Goal: Transaction & Acquisition: Book appointment/travel/reservation

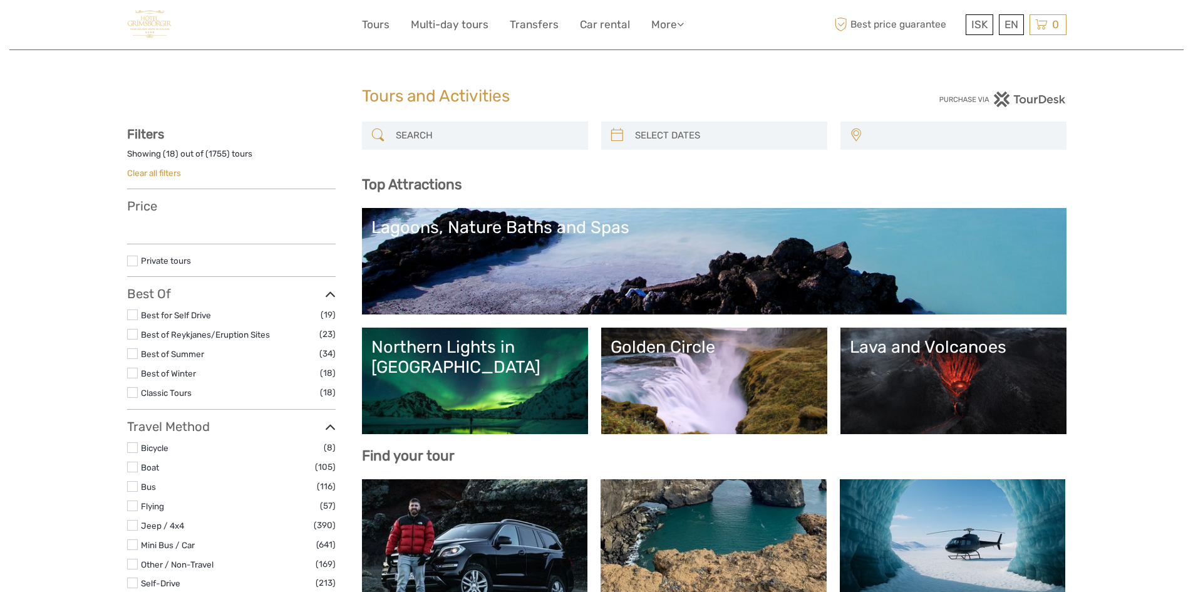
select select
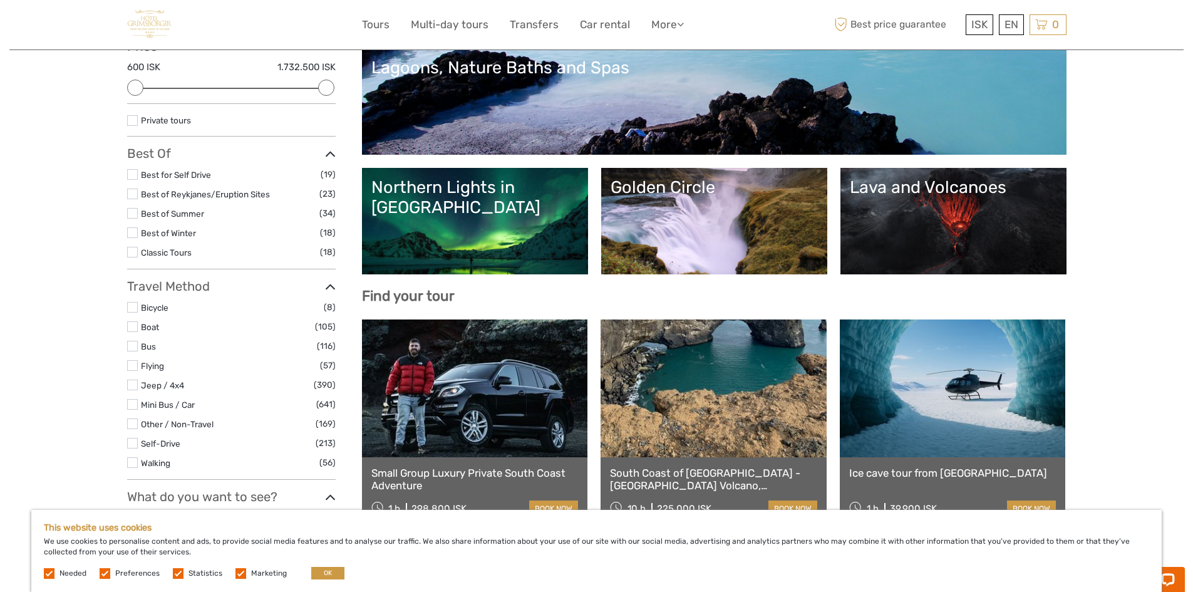
scroll to position [188, 0]
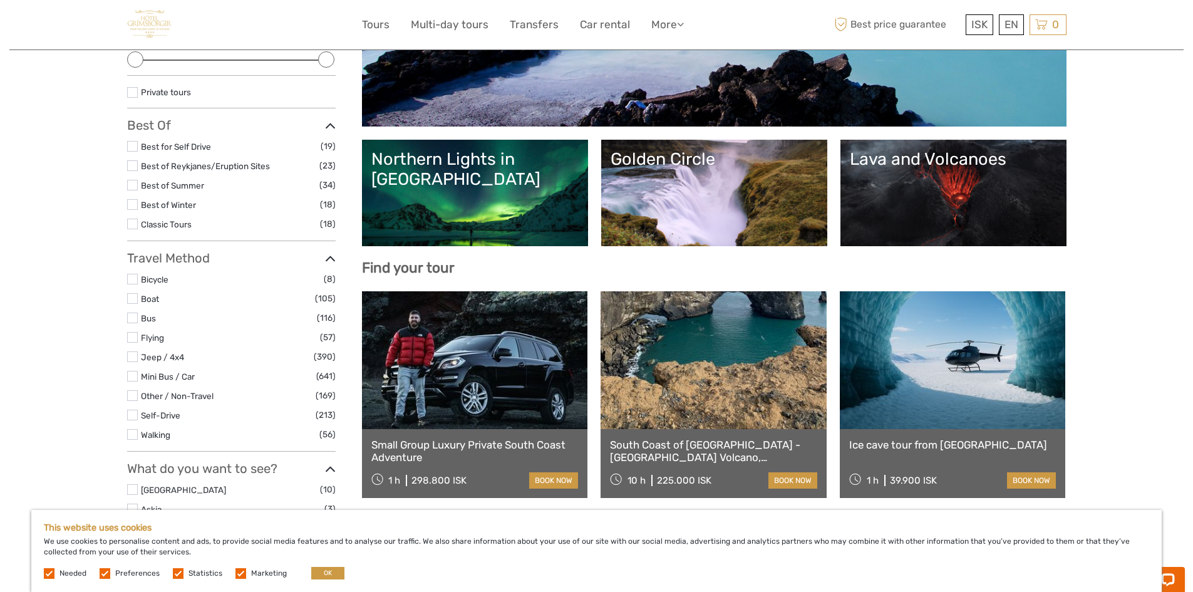
click at [924, 206] on link "Lava and Volcanoes" at bounding box center [953, 193] width 207 height 88
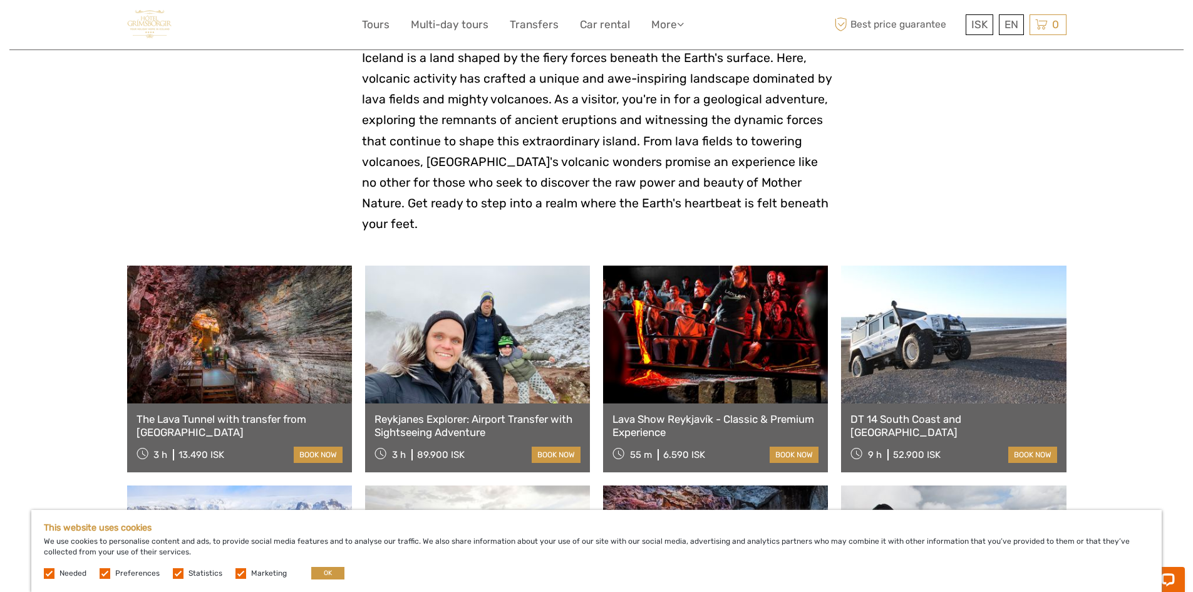
scroll to position [376, 0]
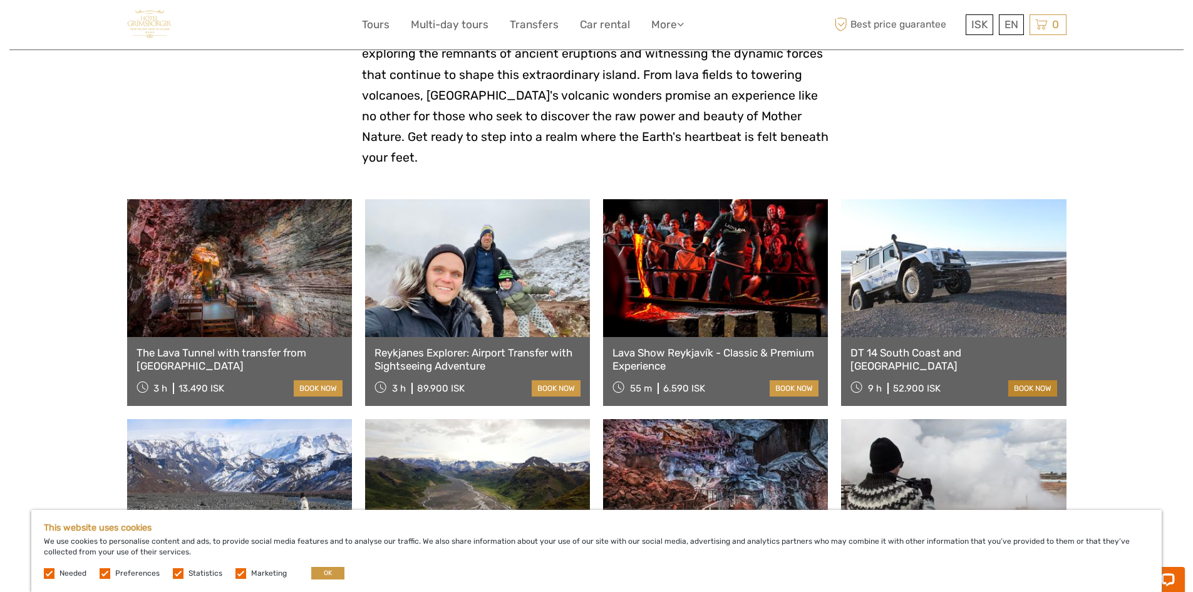
click at [1018, 380] on link "book now" at bounding box center [1033, 388] width 49 height 16
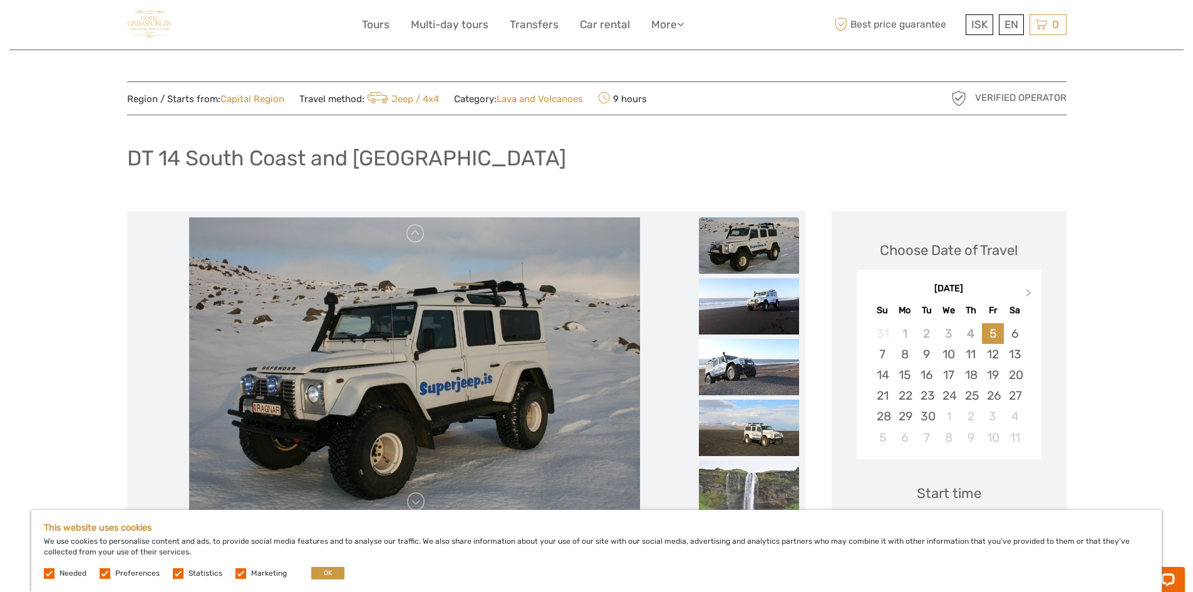
scroll to position [63, 0]
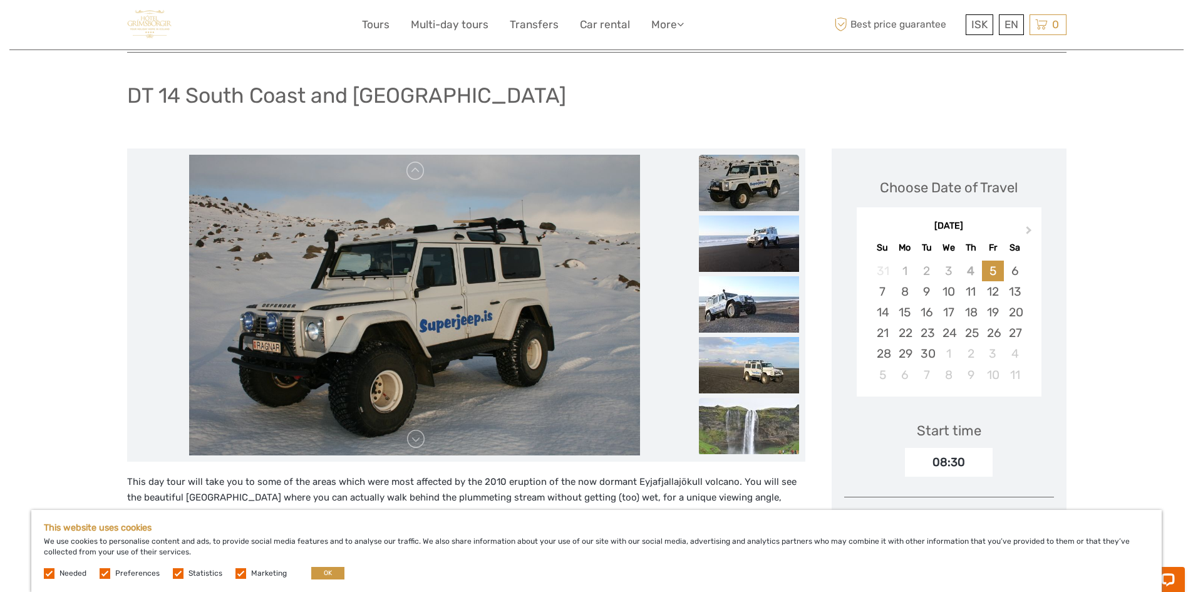
click at [771, 428] on img at bounding box center [749, 426] width 100 height 56
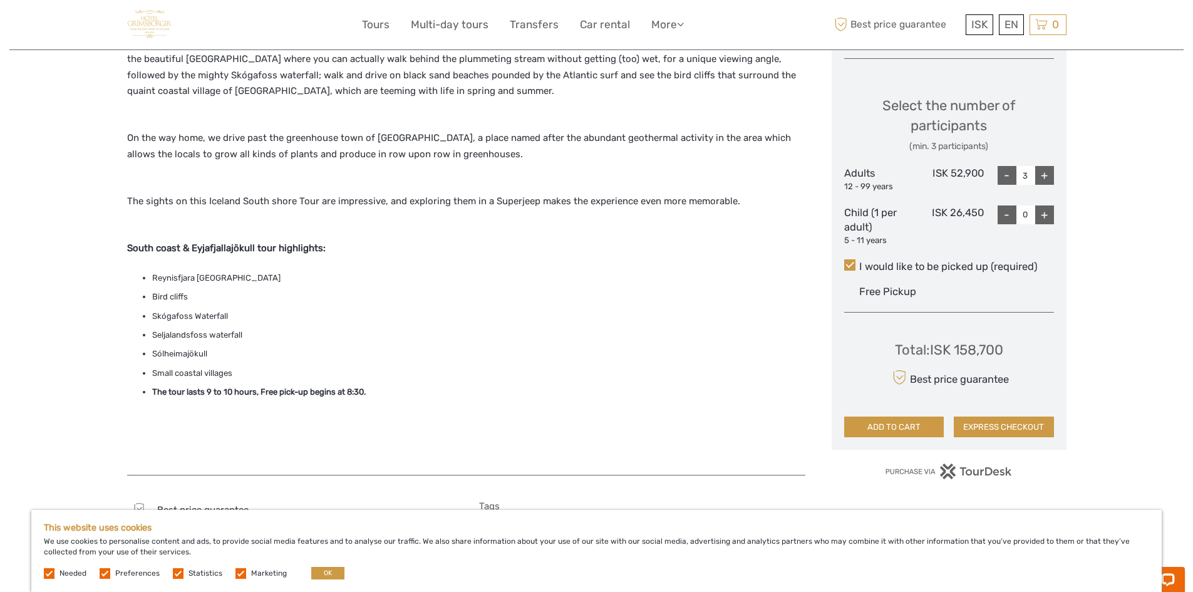
scroll to position [439, 0]
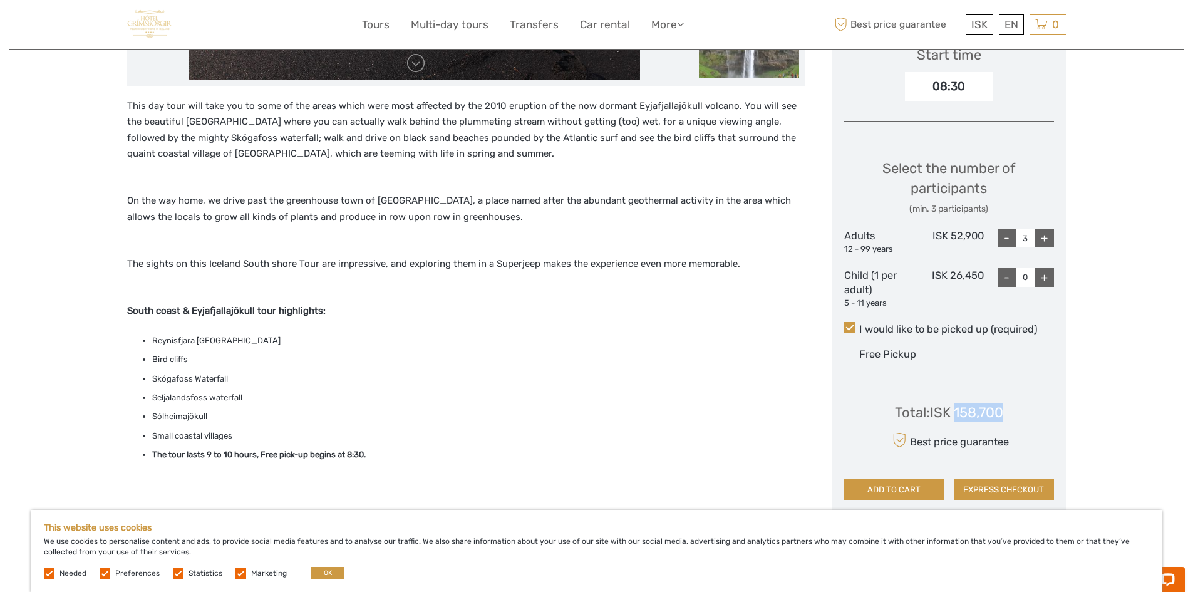
drag, startPoint x: 1005, startPoint y: 410, endPoint x: 955, endPoint y: 414, distance: 50.3
click at [955, 414] on div "Total : ISK 158,700 Best price guarantee ADD TO CART EXPRESS CHECKOUT" at bounding box center [949, 442] width 210 height 115
copy div "158,700"
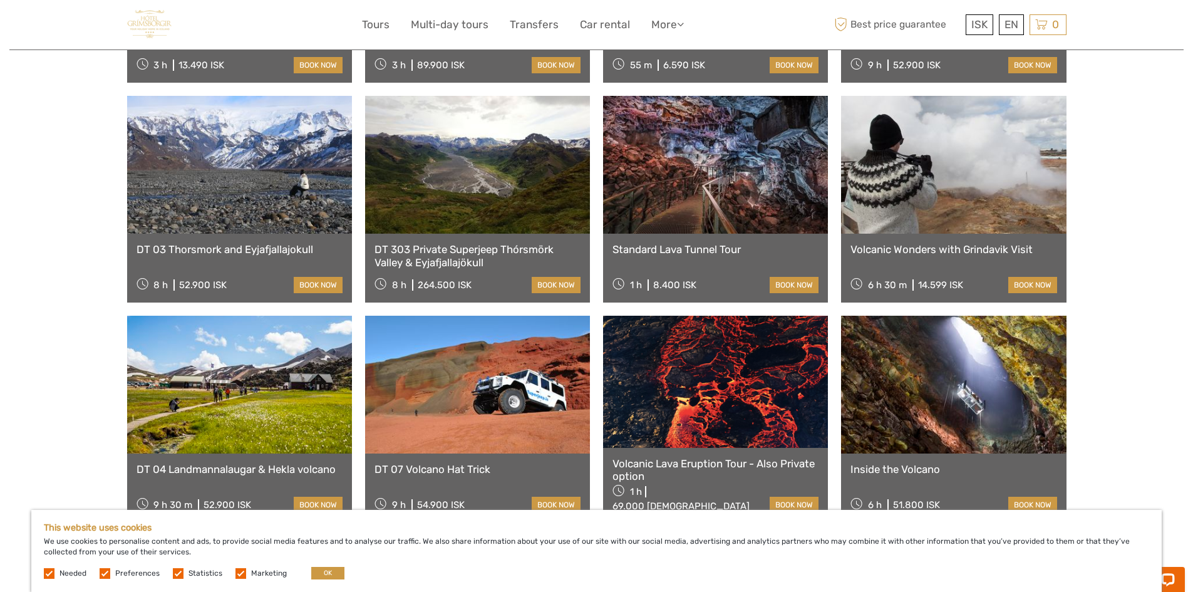
scroll to position [626, 0]
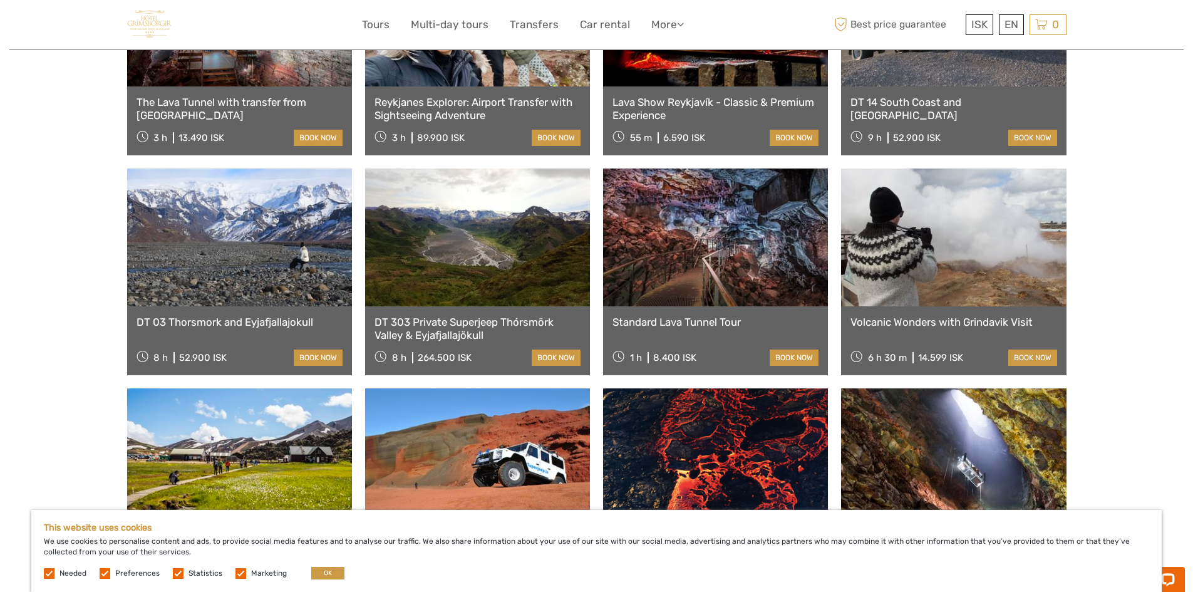
click at [715, 316] on link "Standard Lava Tunnel Tour" at bounding box center [716, 322] width 206 height 13
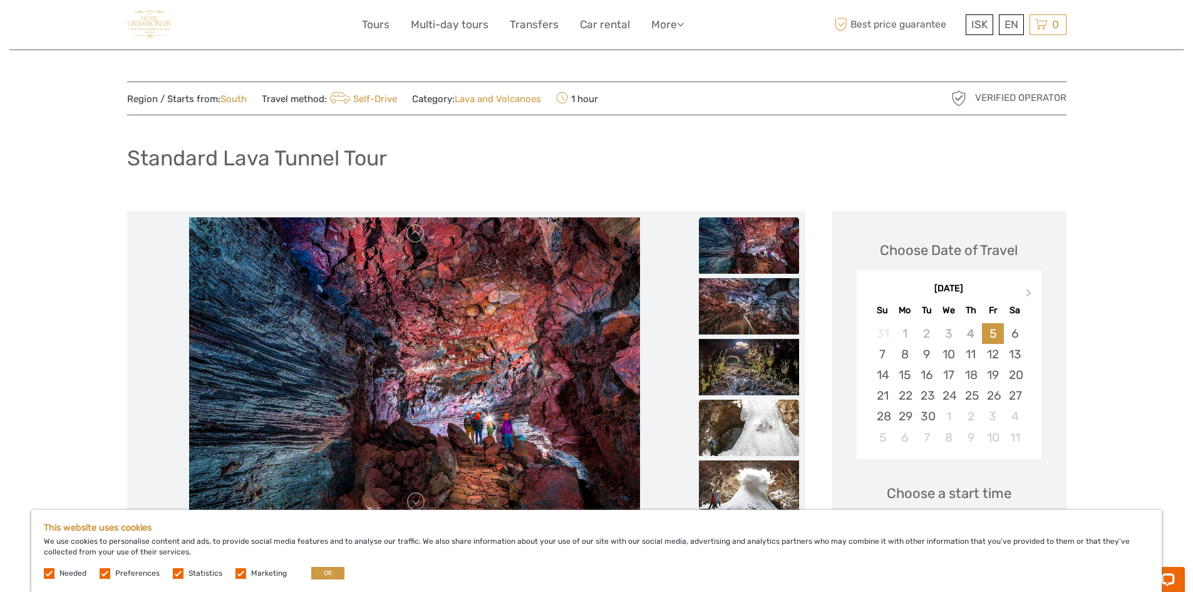
click at [764, 413] on img at bounding box center [749, 428] width 100 height 56
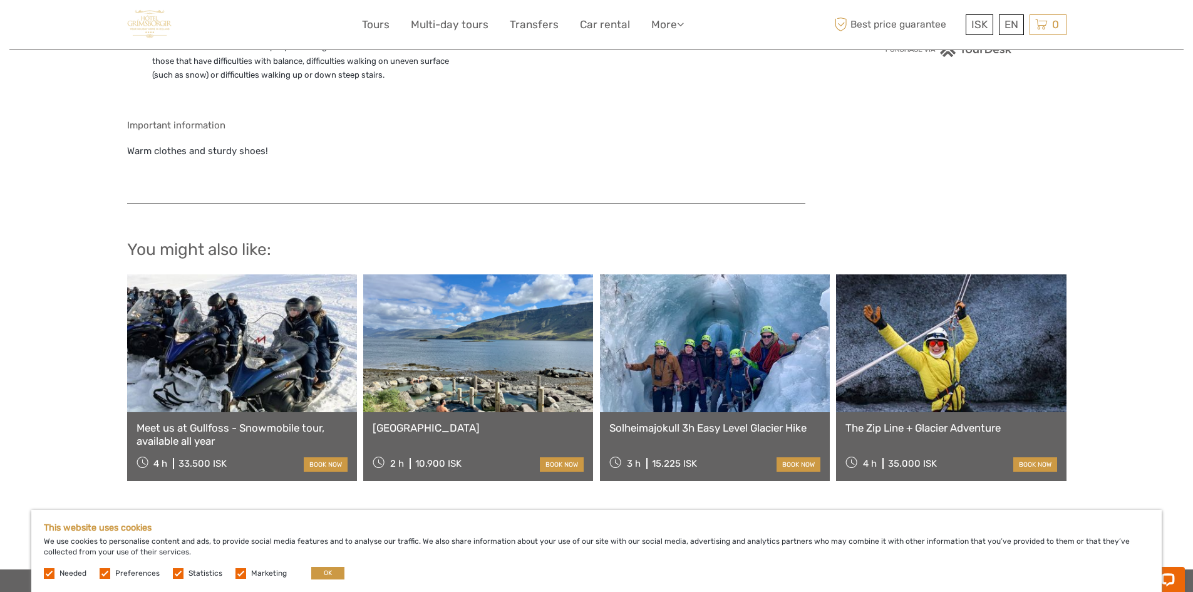
scroll to position [1065, 0]
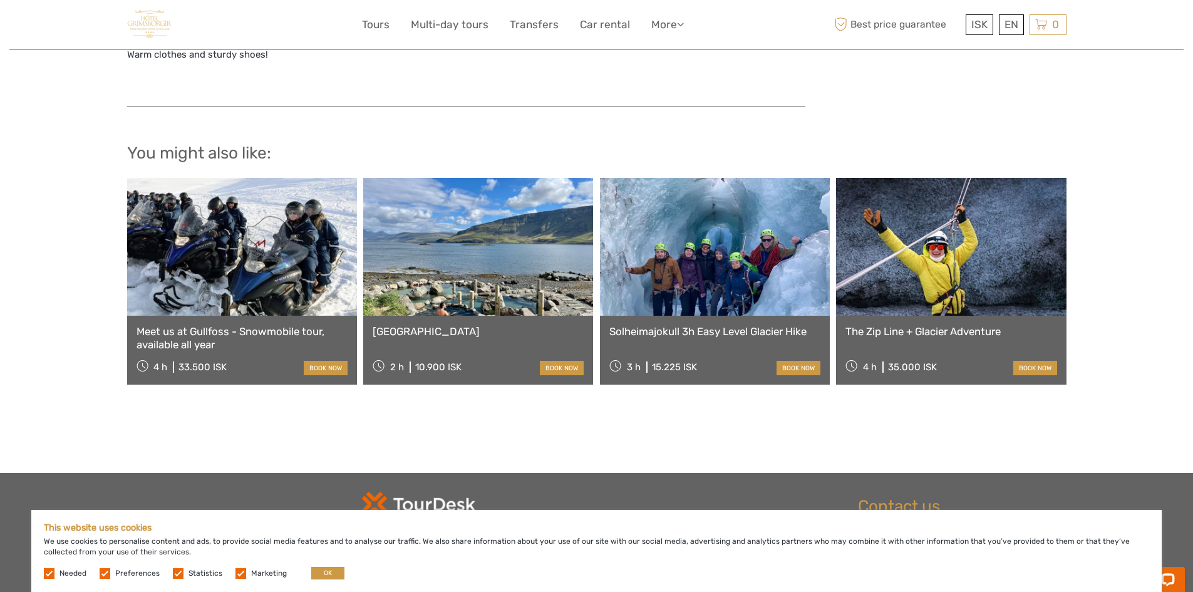
click at [237, 357] on div "Meet us at Gullfoss - Snowmobile tour, available all year 4 h 33.500 ISK book n…" at bounding box center [242, 350] width 230 height 69
click at [317, 364] on link "book now" at bounding box center [326, 368] width 44 height 14
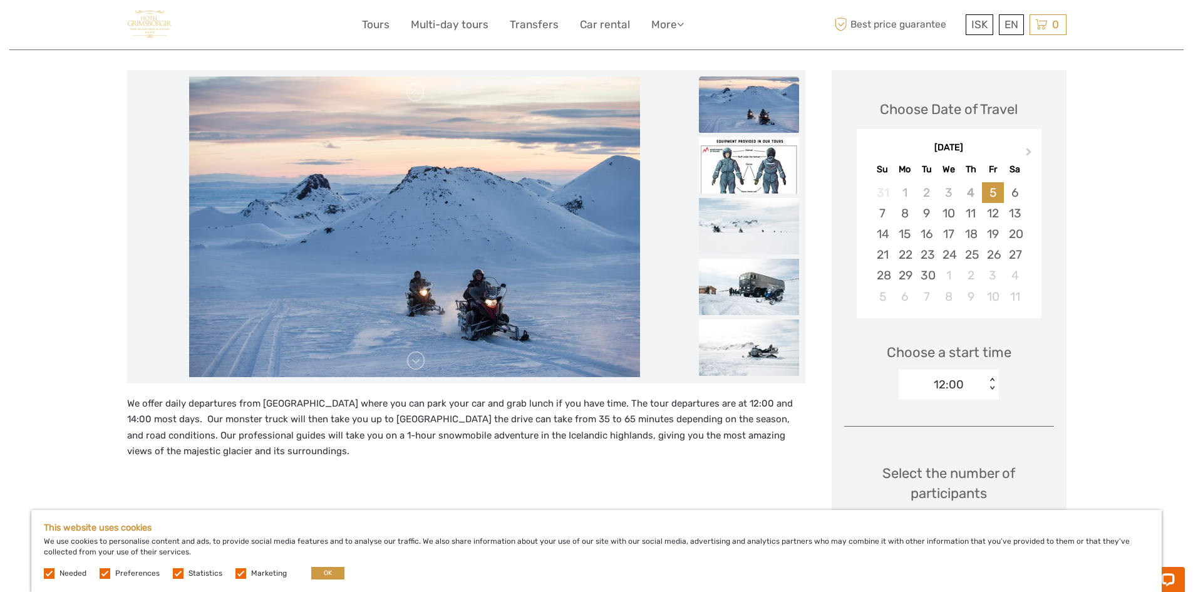
scroll to position [125, 0]
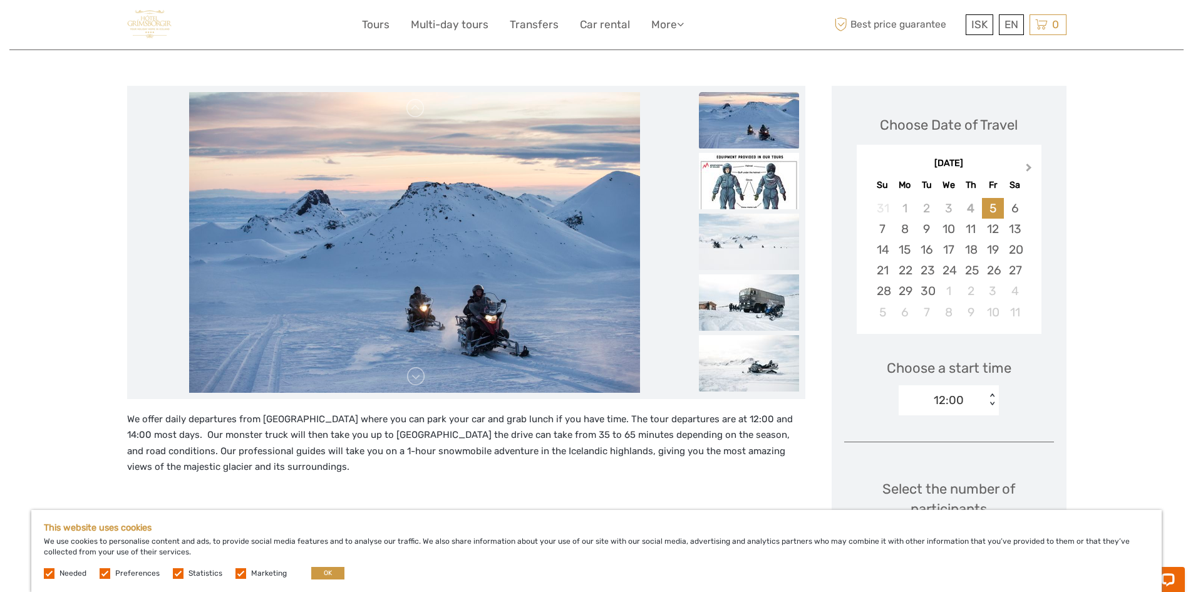
click at [1032, 165] on button "Next Month" at bounding box center [1030, 170] width 20 height 20
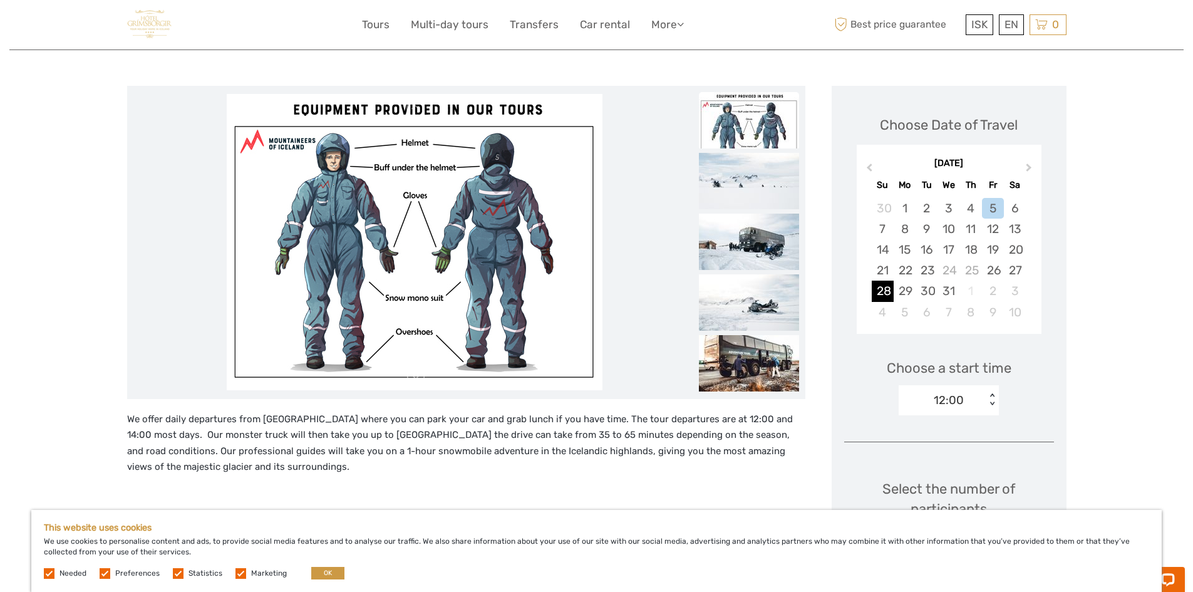
click at [889, 289] on div "28" at bounding box center [883, 291] width 22 height 21
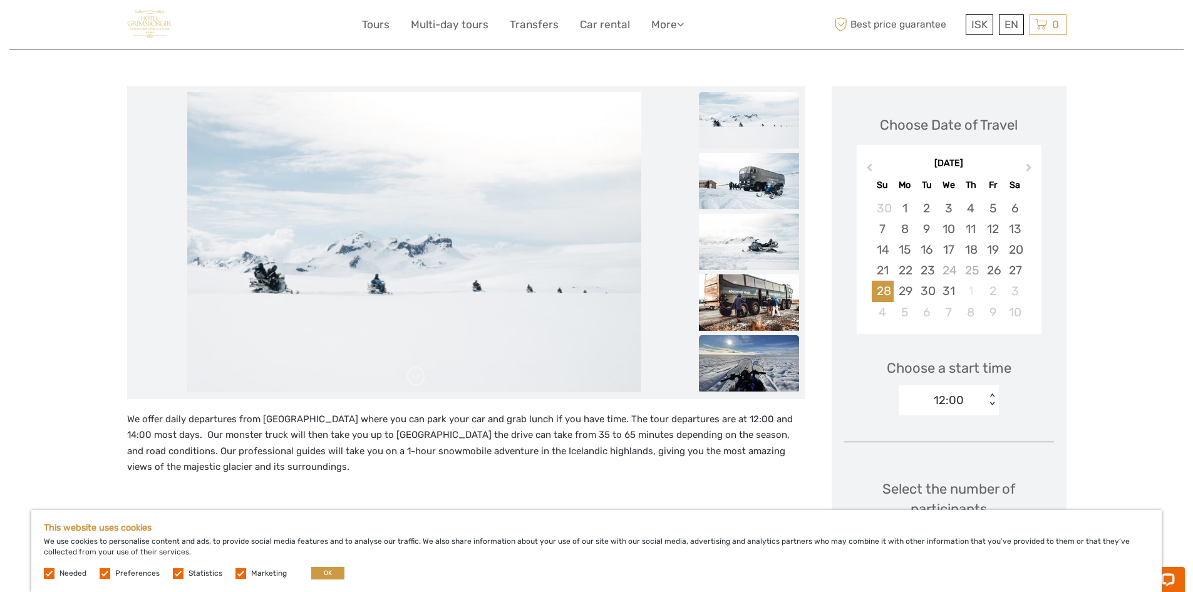
click at [748, 358] on img at bounding box center [749, 363] width 100 height 56
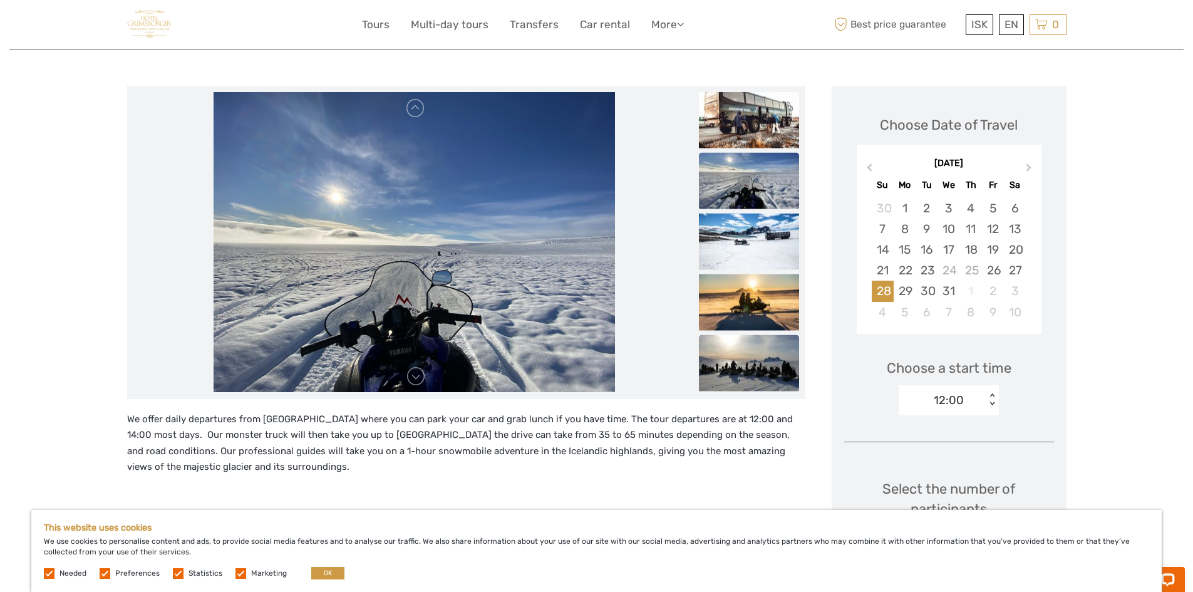
click at [756, 356] on img at bounding box center [749, 363] width 100 height 56
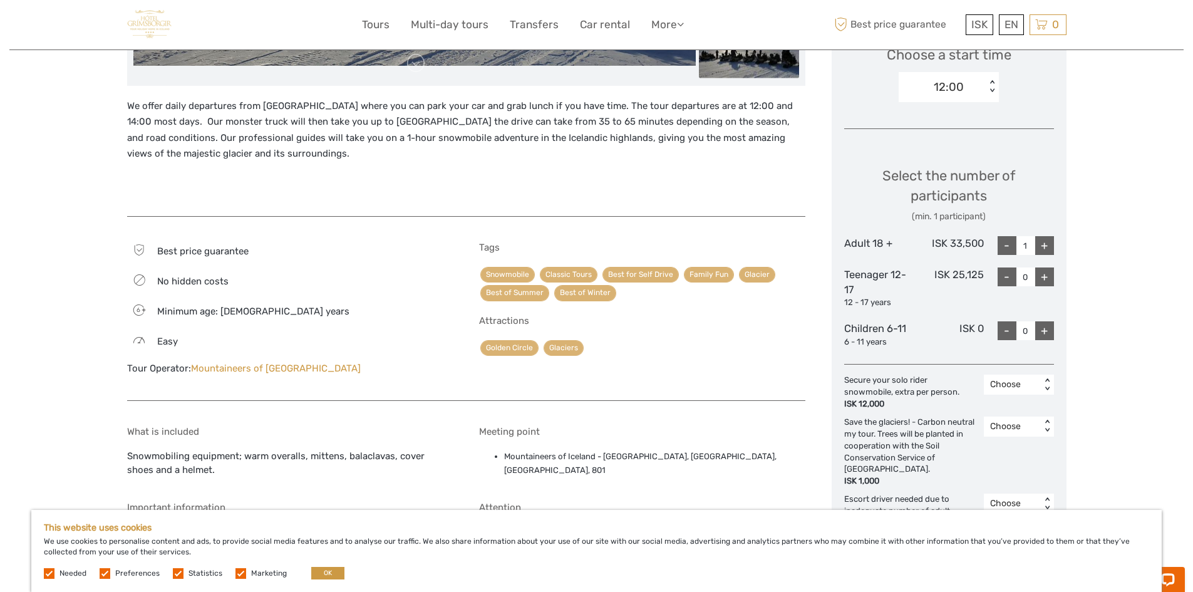
scroll to position [501, 0]
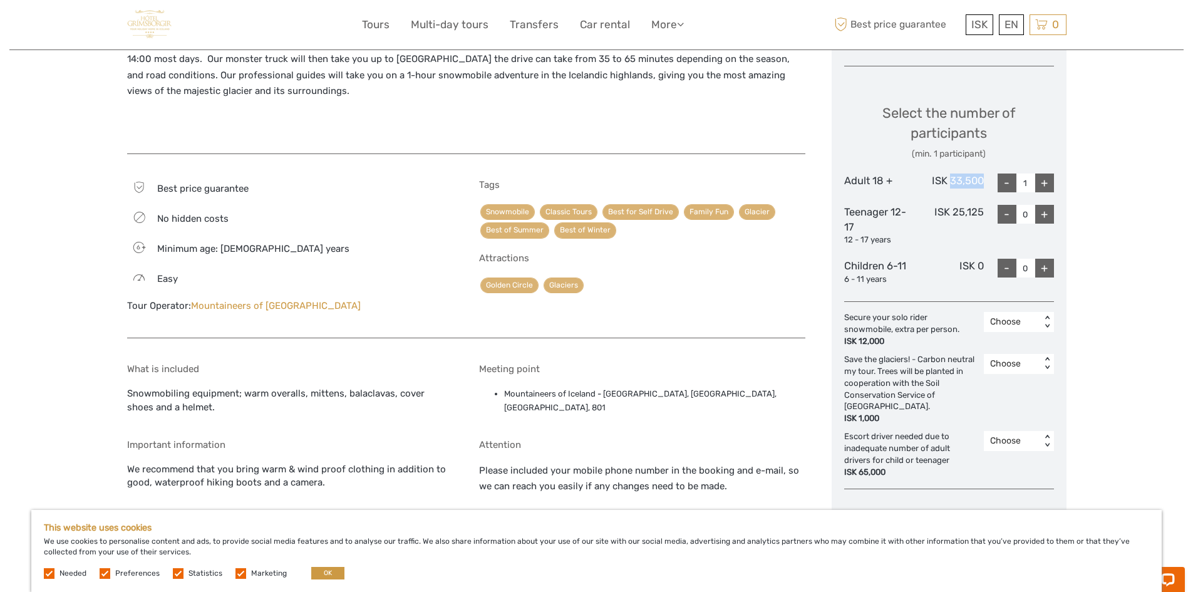
drag, startPoint x: 982, startPoint y: 179, endPoint x: 950, endPoint y: 184, distance: 32.2
click at [950, 184] on div "ISK 33,500" at bounding box center [949, 183] width 70 height 19
copy div "33,500"
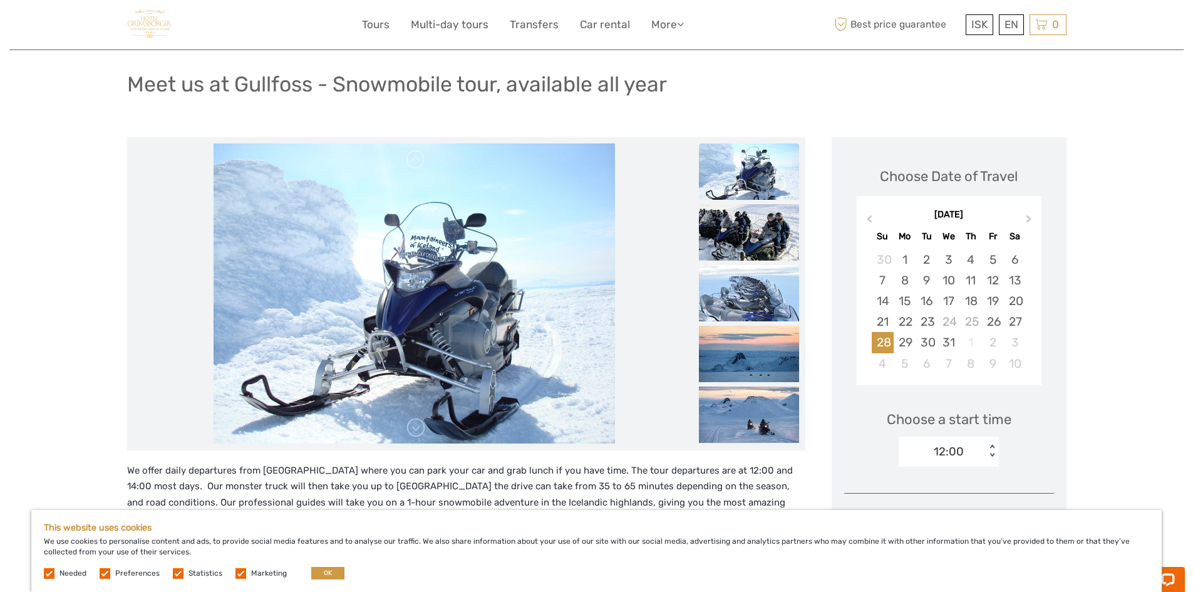
scroll to position [0, 0]
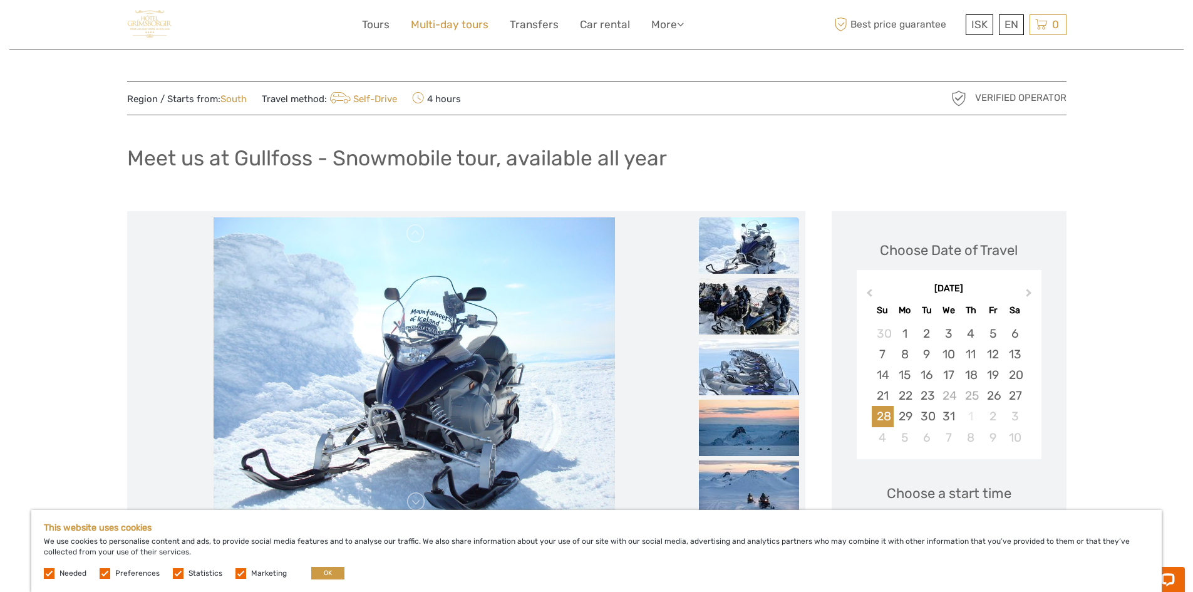
click at [469, 21] on link "Multi-day tours" at bounding box center [450, 25] width 78 height 18
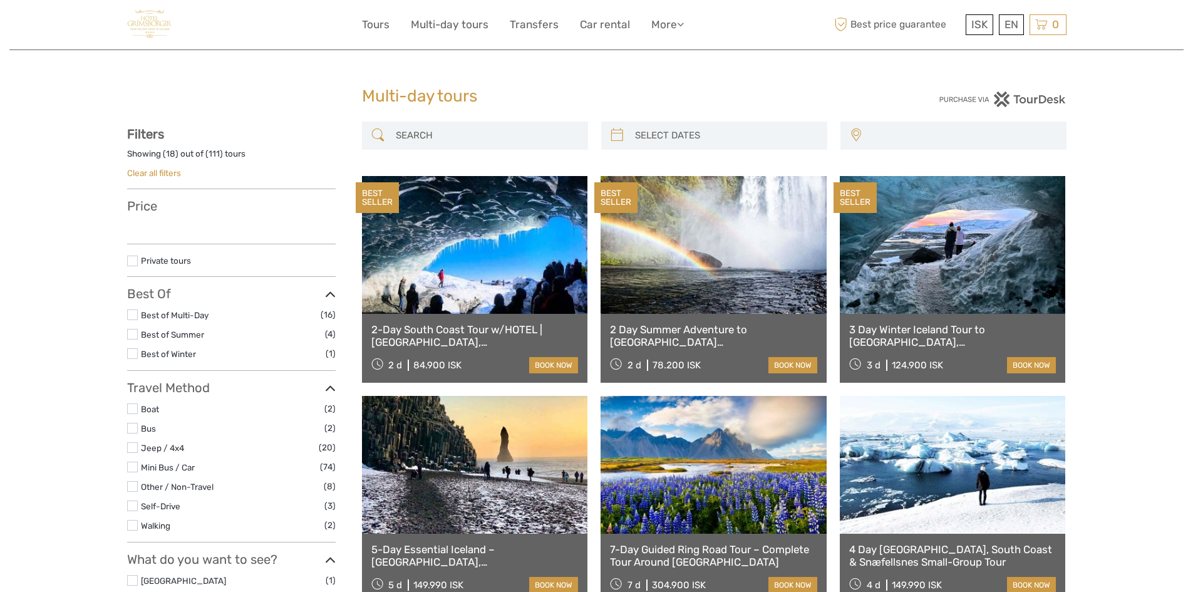
select select
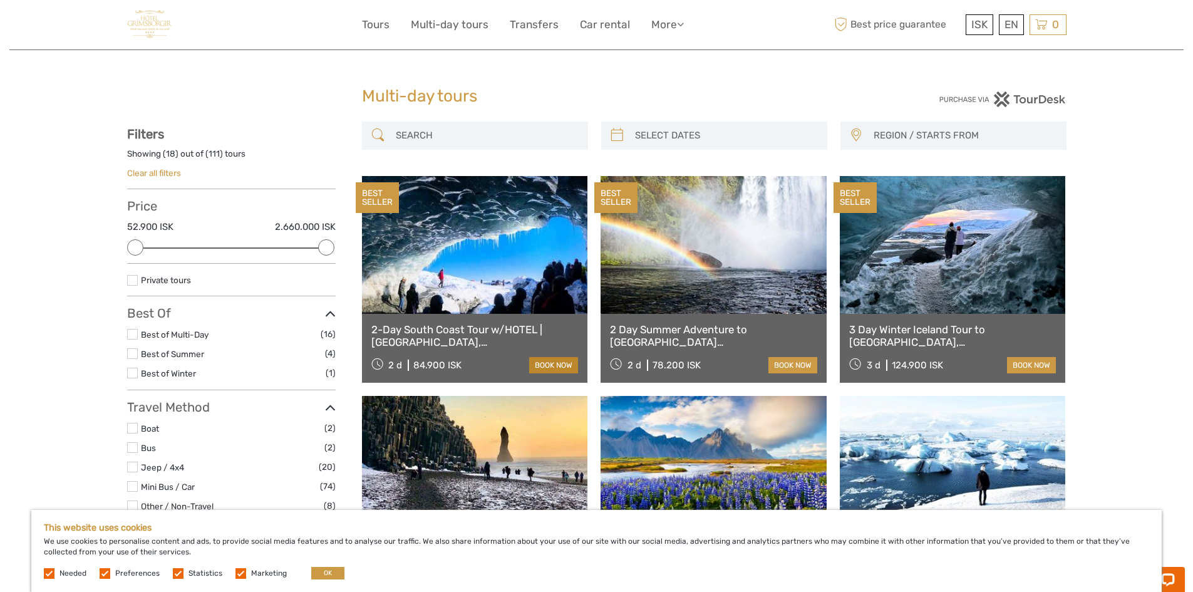
click at [539, 365] on link "book now" at bounding box center [553, 365] width 49 height 16
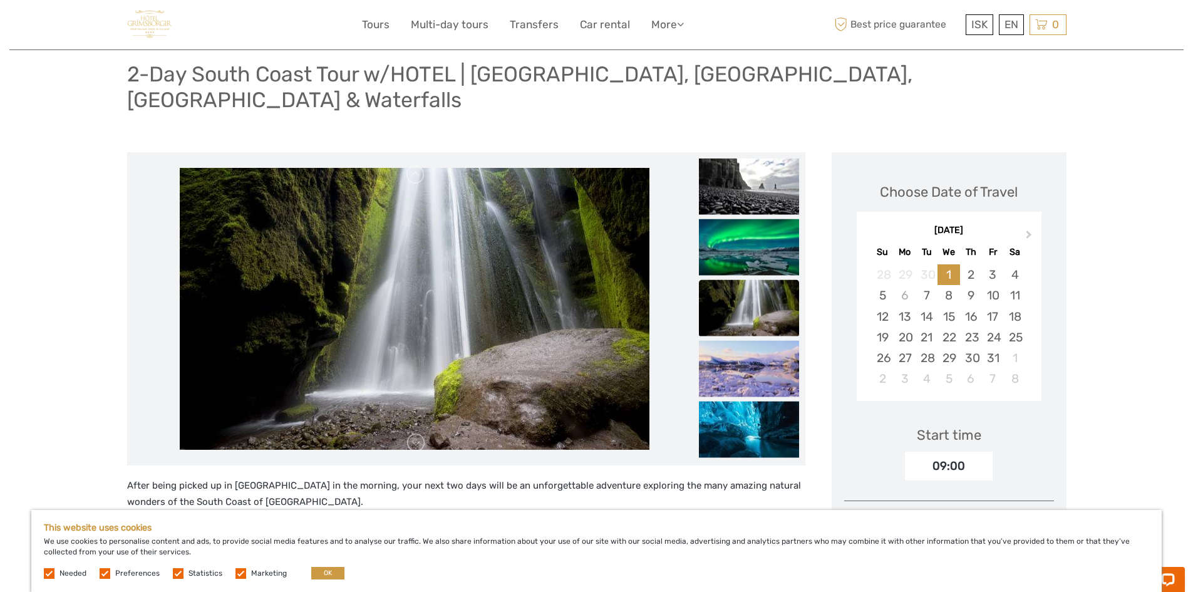
scroll to position [63, 0]
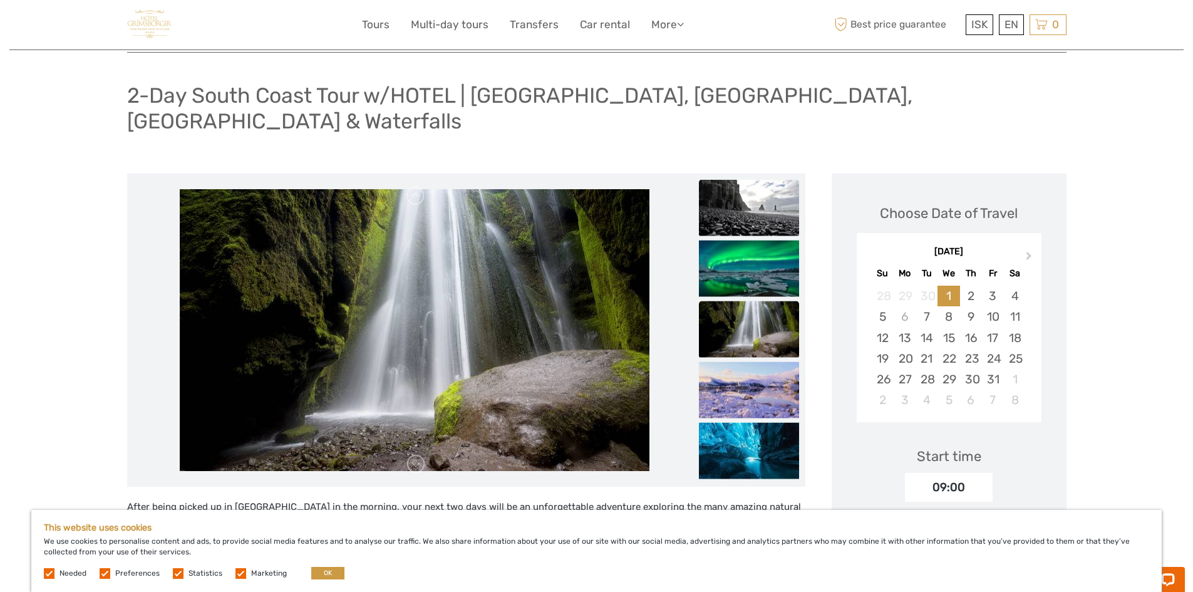
click at [747, 183] on img at bounding box center [749, 208] width 100 height 56
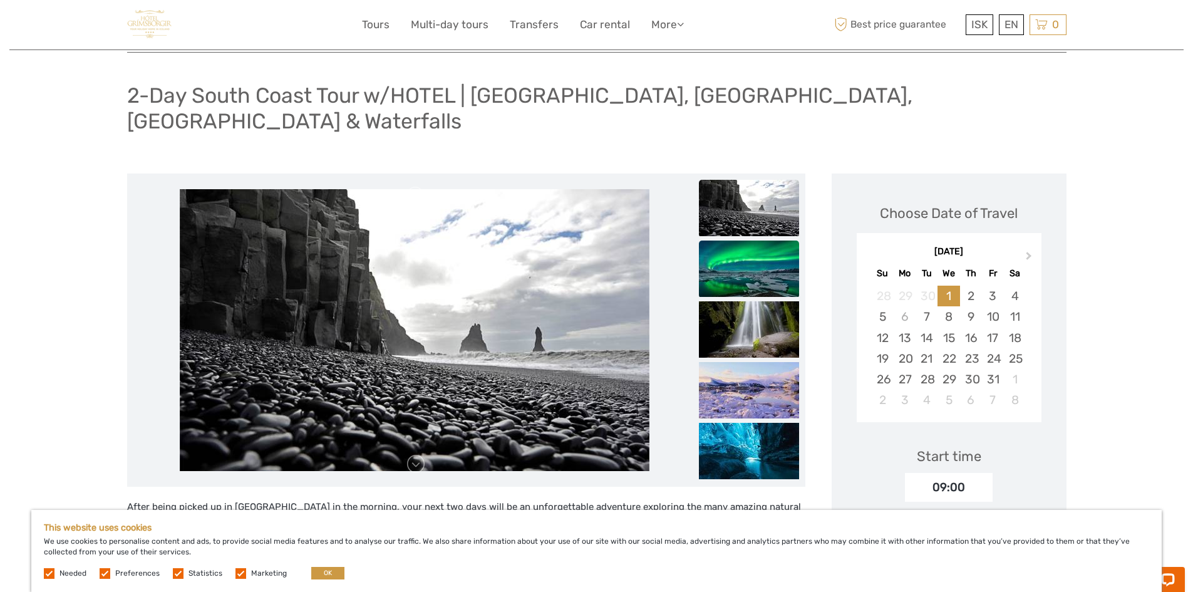
click at [755, 241] on img at bounding box center [749, 269] width 100 height 56
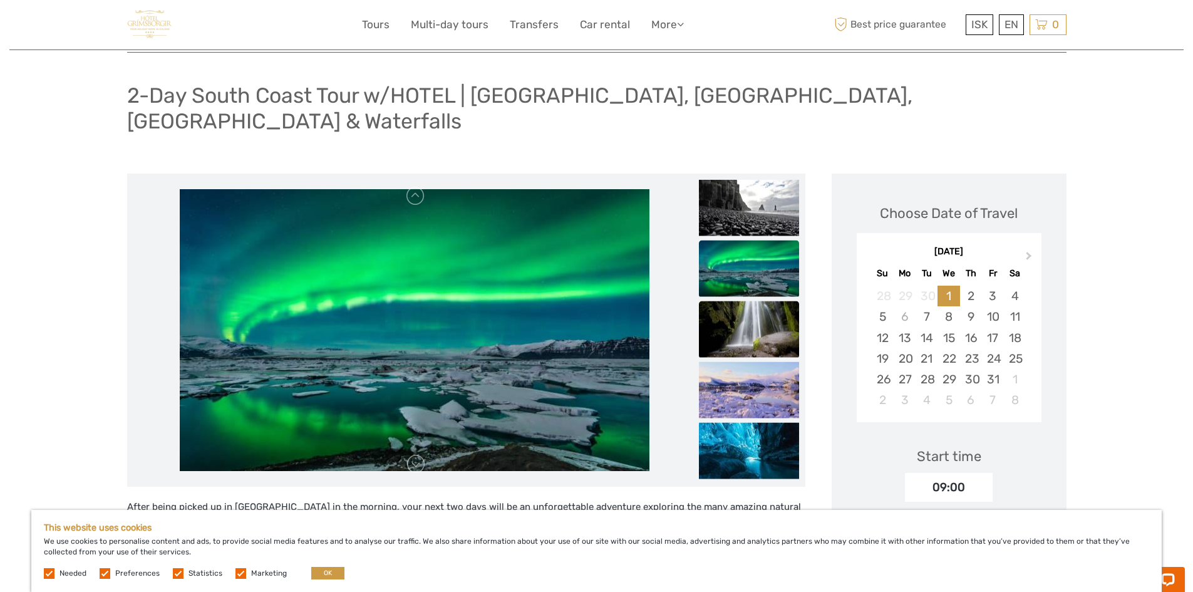
click at [758, 301] on img at bounding box center [749, 329] width 100 height 56
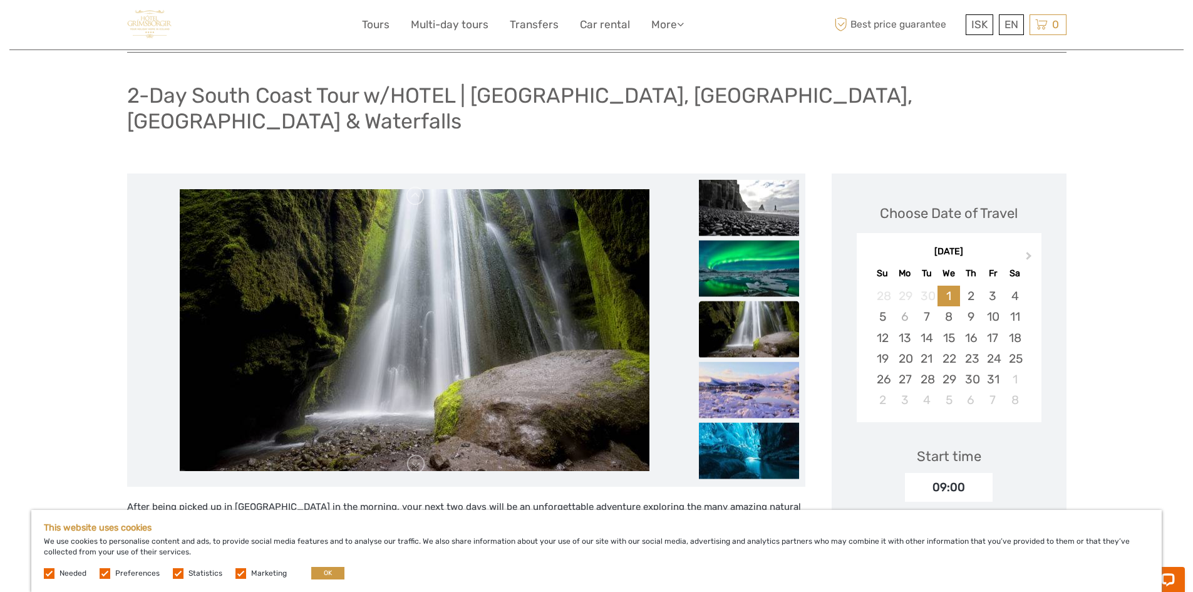
click at [758, 301] on img at bounding box center [749, 329] width 100 height 56
click at [757, 362] on img at bounding box center [749, 390] width 100 height 56
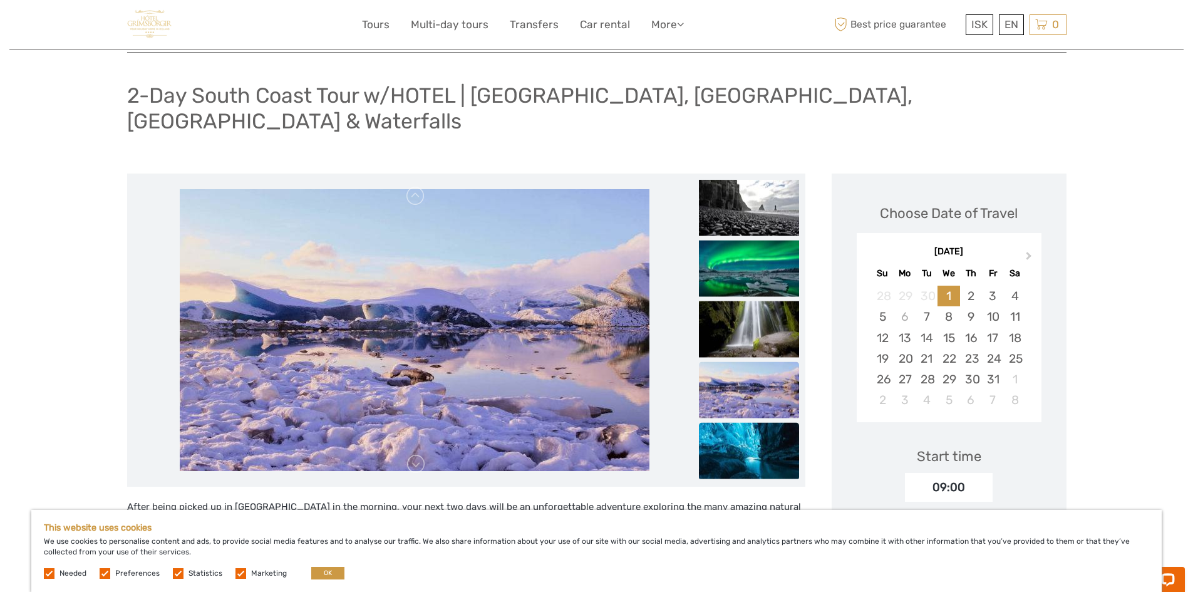
click at [744, 432] on img at bounding box center [749, 451] width 100 height 56
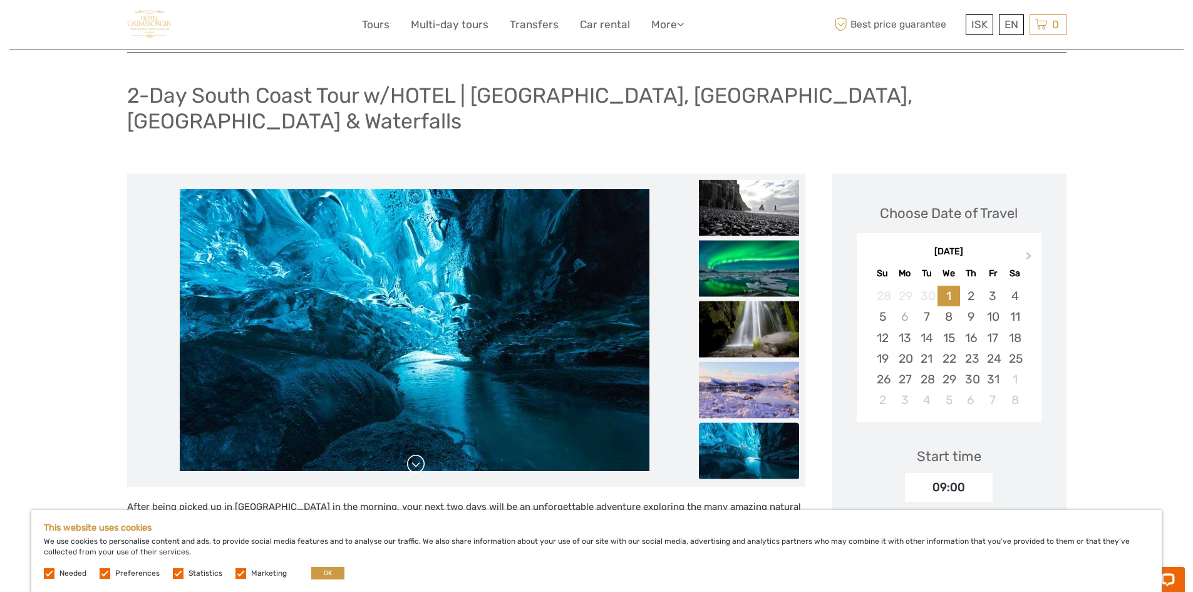
click at [417, 454] on link at bounding box center [416, 464] width 20 height 20
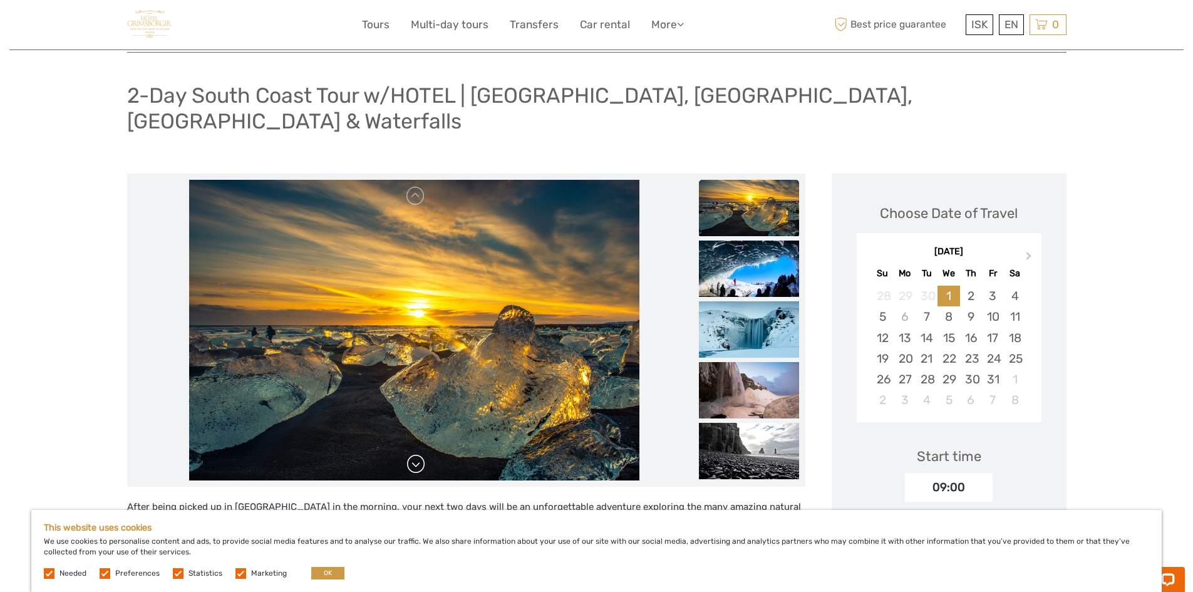
click at [417, 454] on link at bounding box center [416, 464] width 20 height 20
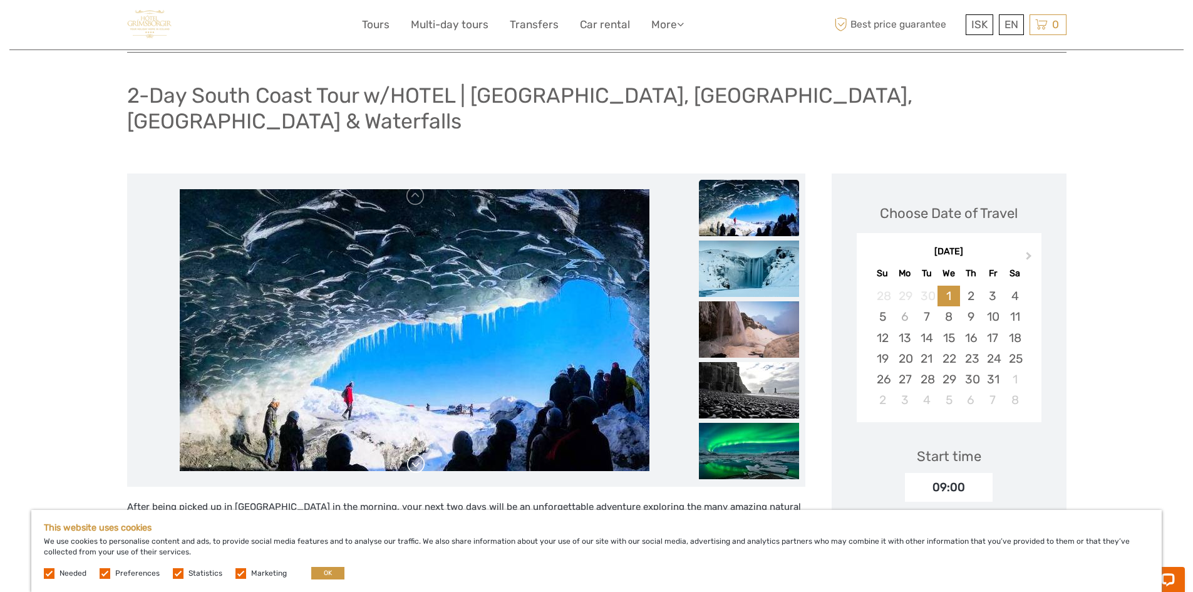
click at [417, 454] on link at bounding box center [416, 464] width 20 height 20
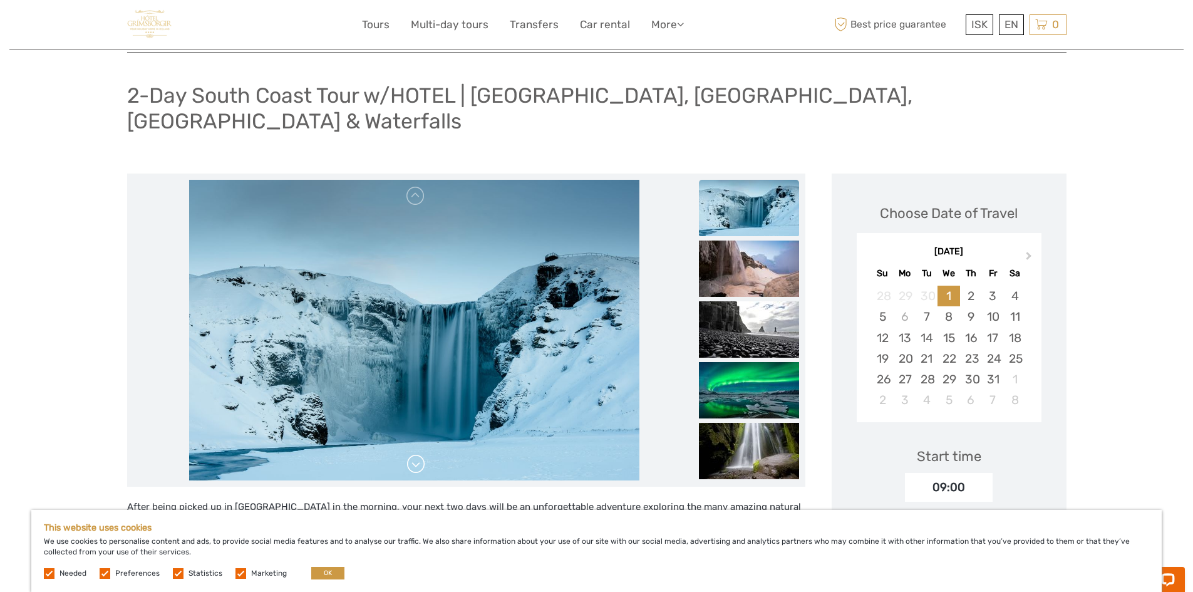
click at [417, 454] on link at bounding box center [416, 464] width 20 height 20
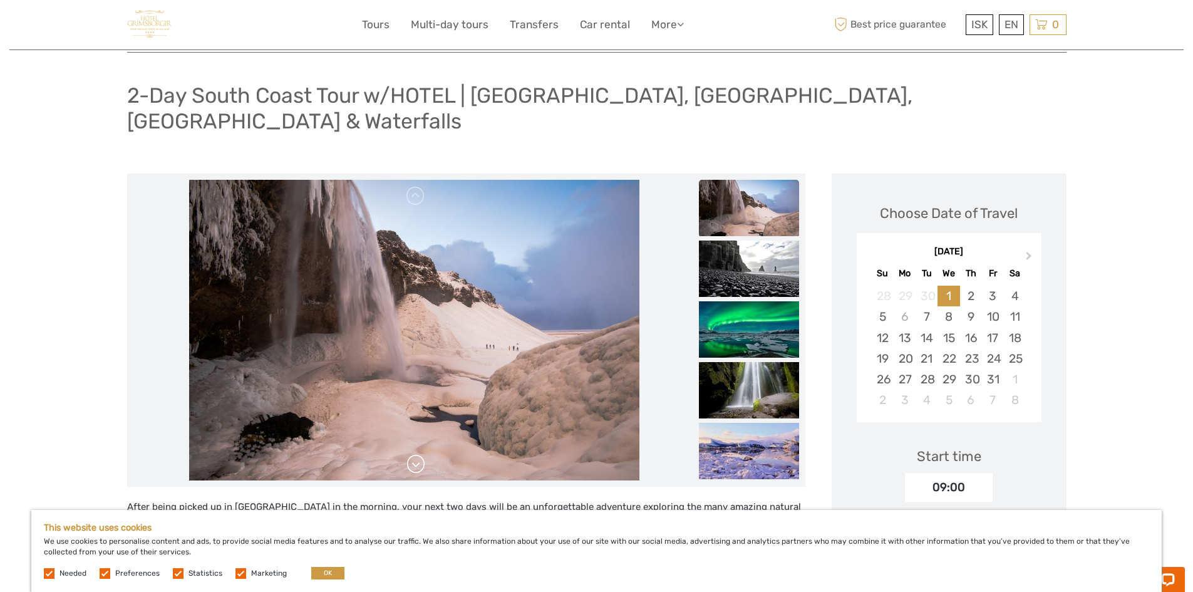
click at [417, 454] on link at bounding box center [416, 464] width 20 height 20
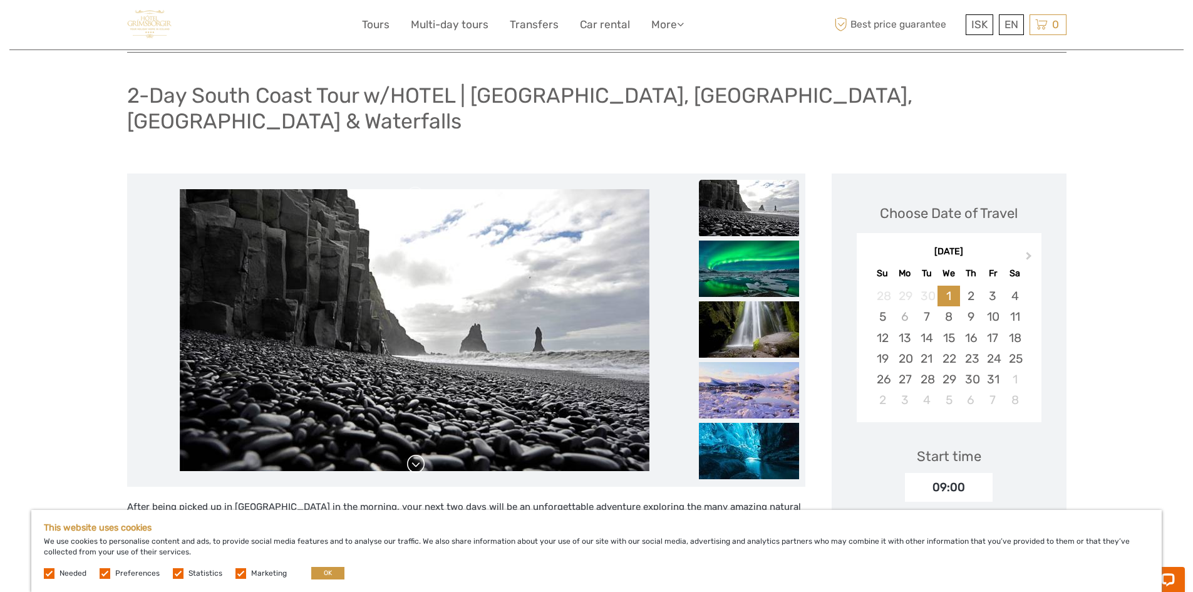
click at [417, 454] on link at bounding box center [416, 464] width 20 height 20
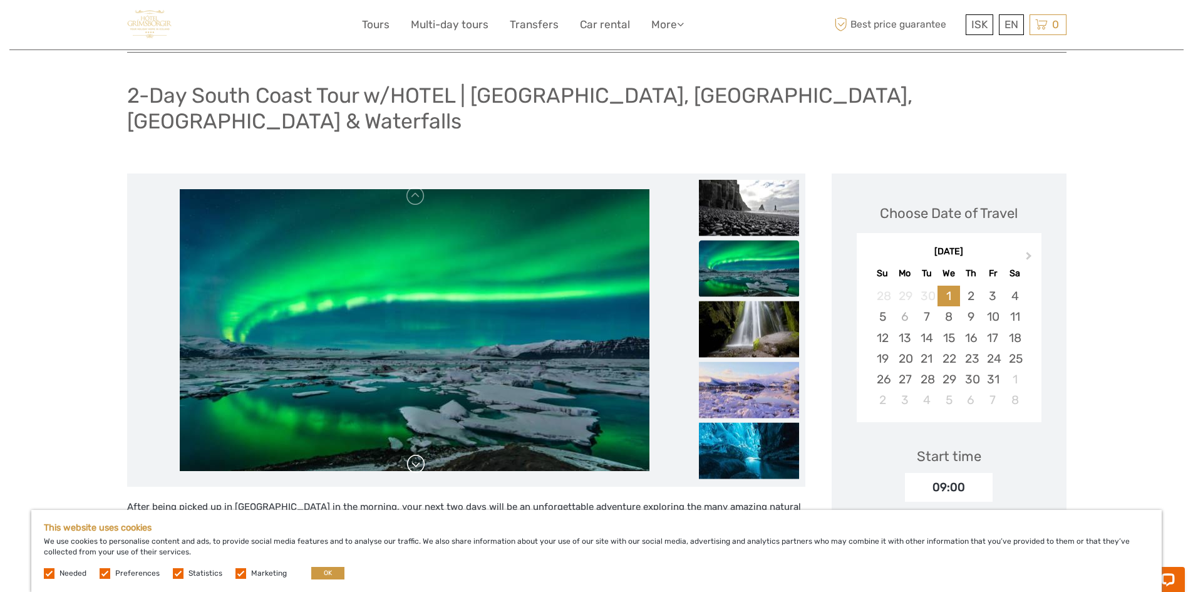
click at [417, 454] on link at bounding box center [416, 464] width 20 height 20
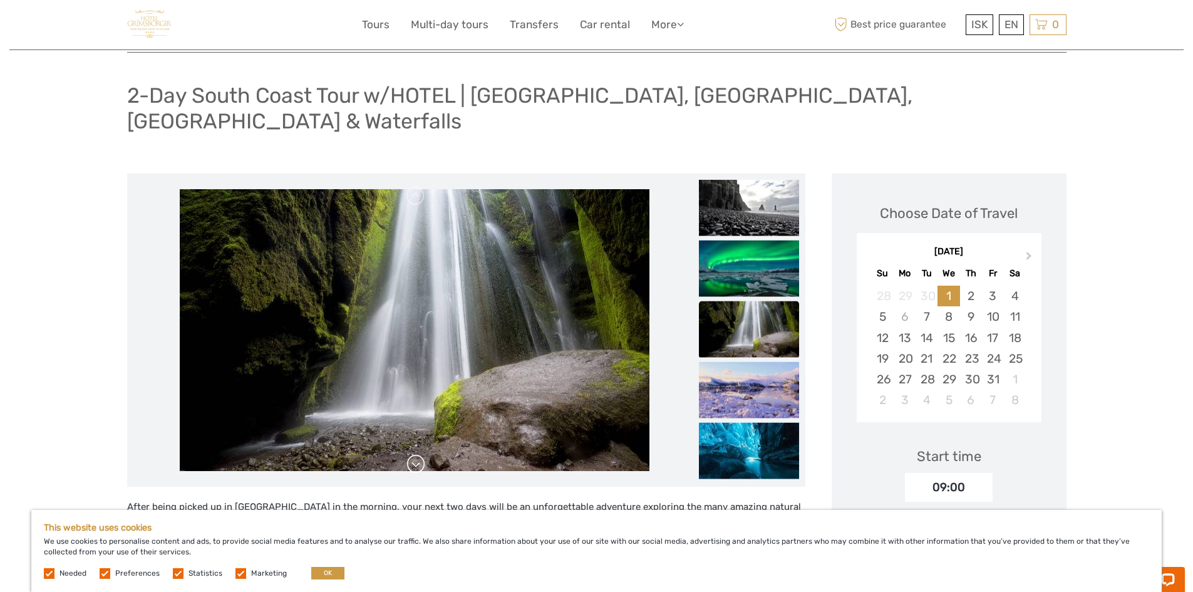
click at [417, 454] on link at bounding box center [416, 464] width 20 height 20
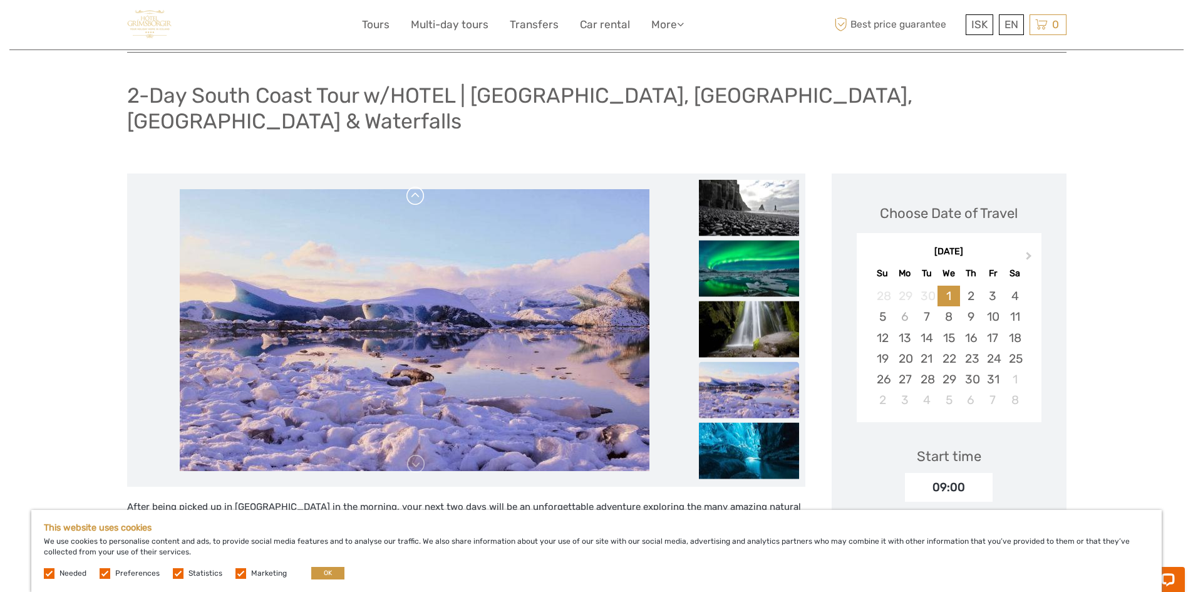
click at [413, 186] on link at bounding box center [416, 196] width 20 height 20
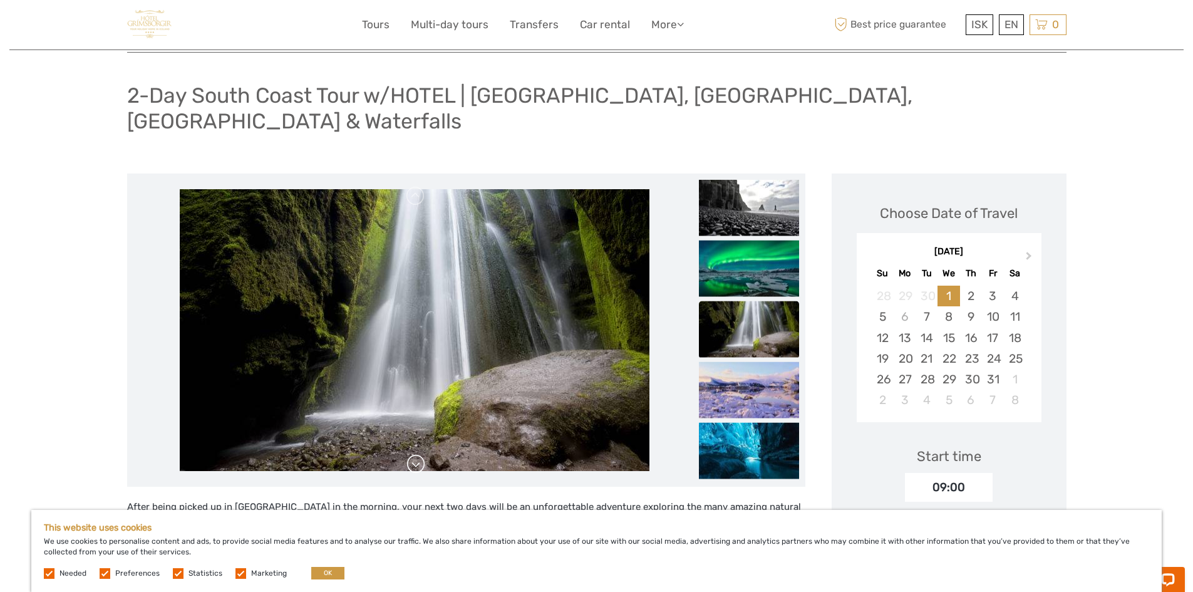
click at [418, 454] on link at bounding box center [416, 464] width 20 height 20
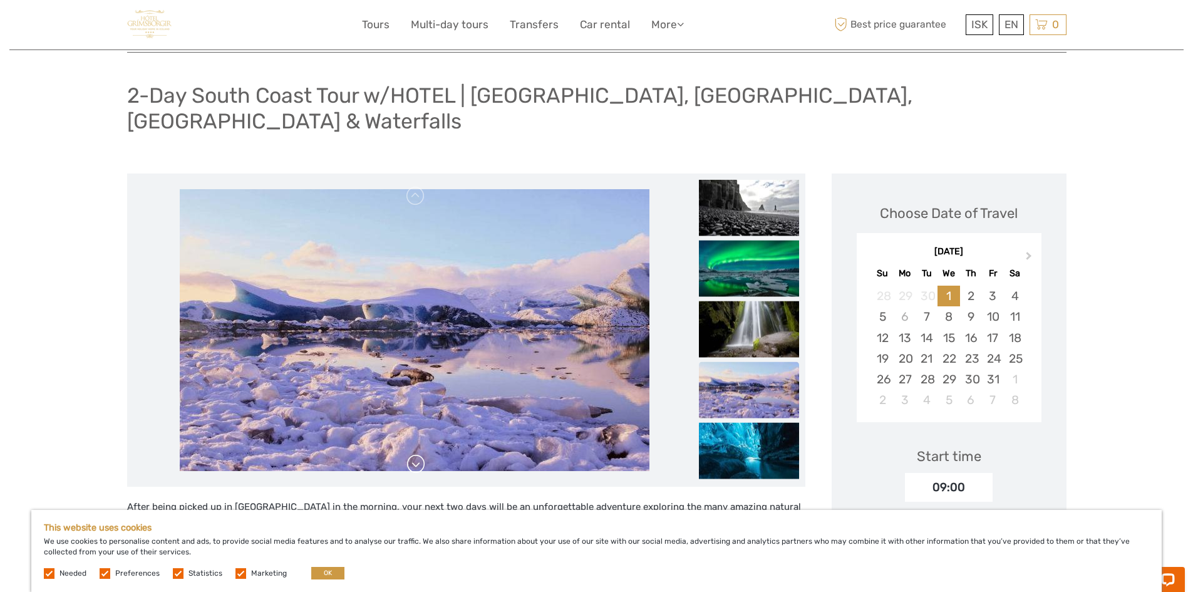
click at [418, 454] on link at bounding box center [416, 464] width 20 height 20
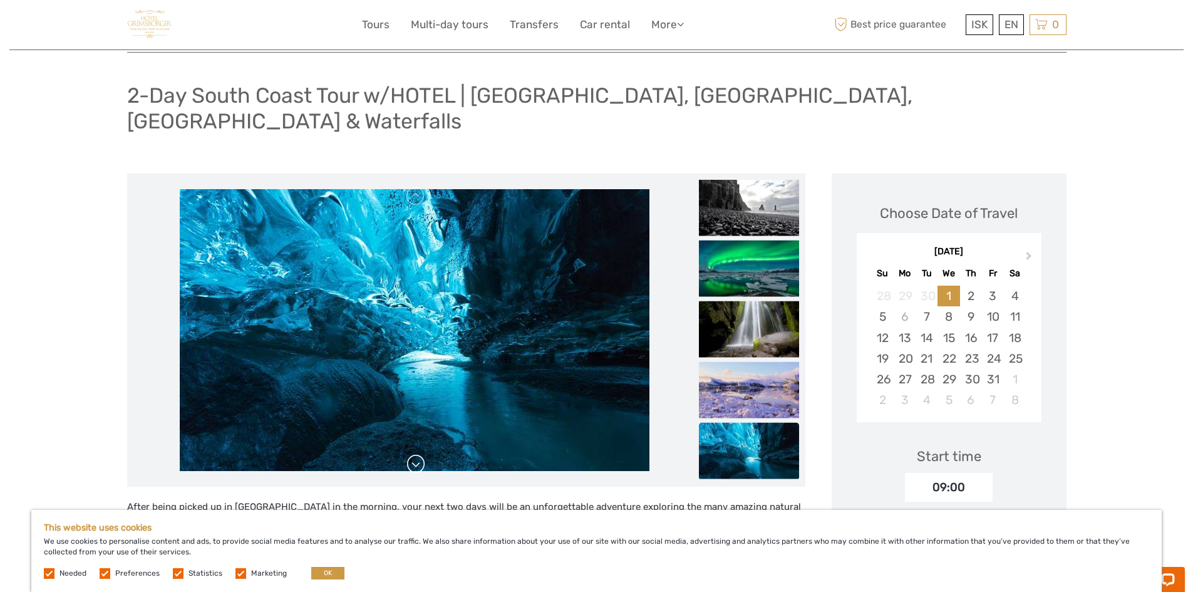
click at [418, 454] on link at bounding box center [416, 464] width 20 height 20
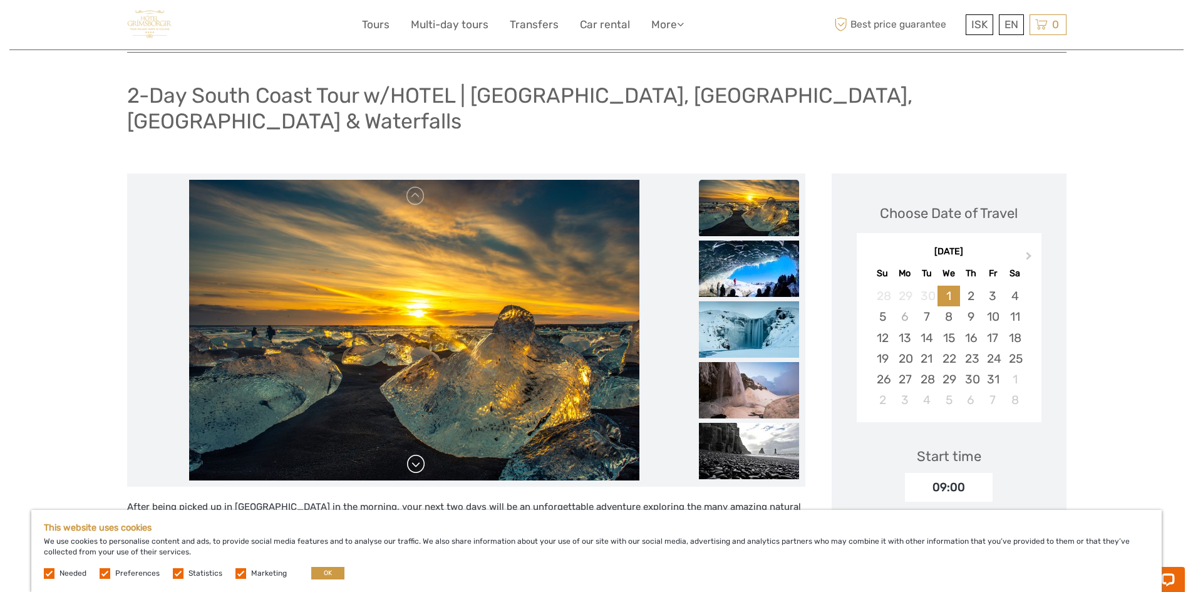
click at [418, 454] on link at bounding box center [416, 464] width 20 height 20
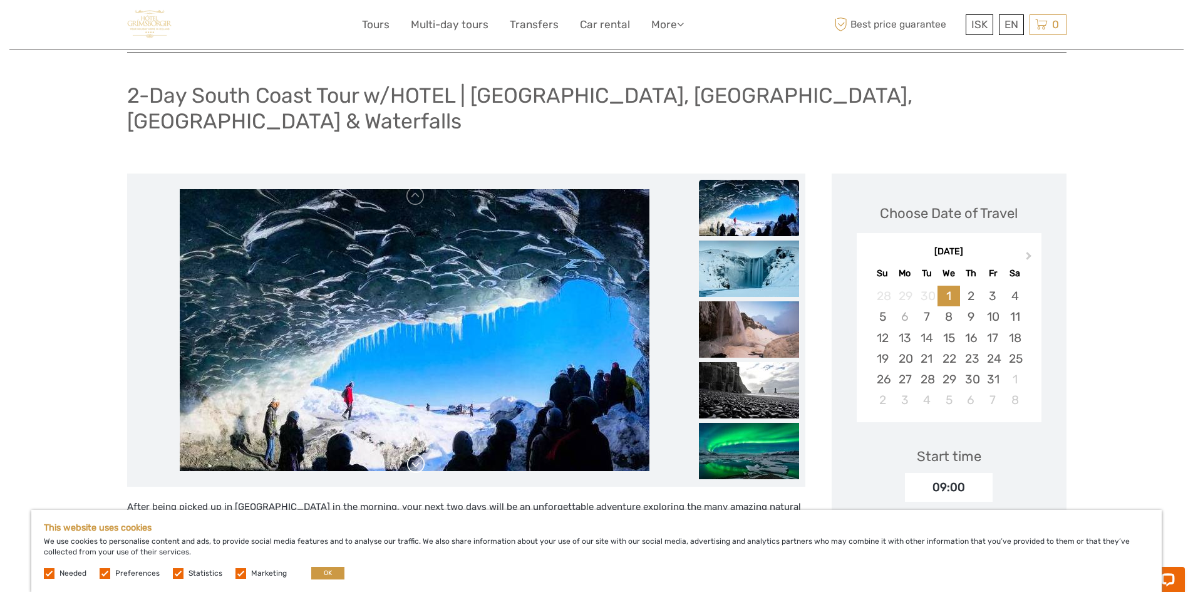
click at [418, 454] on link at bounding box center [416, 464] width 20 height 20
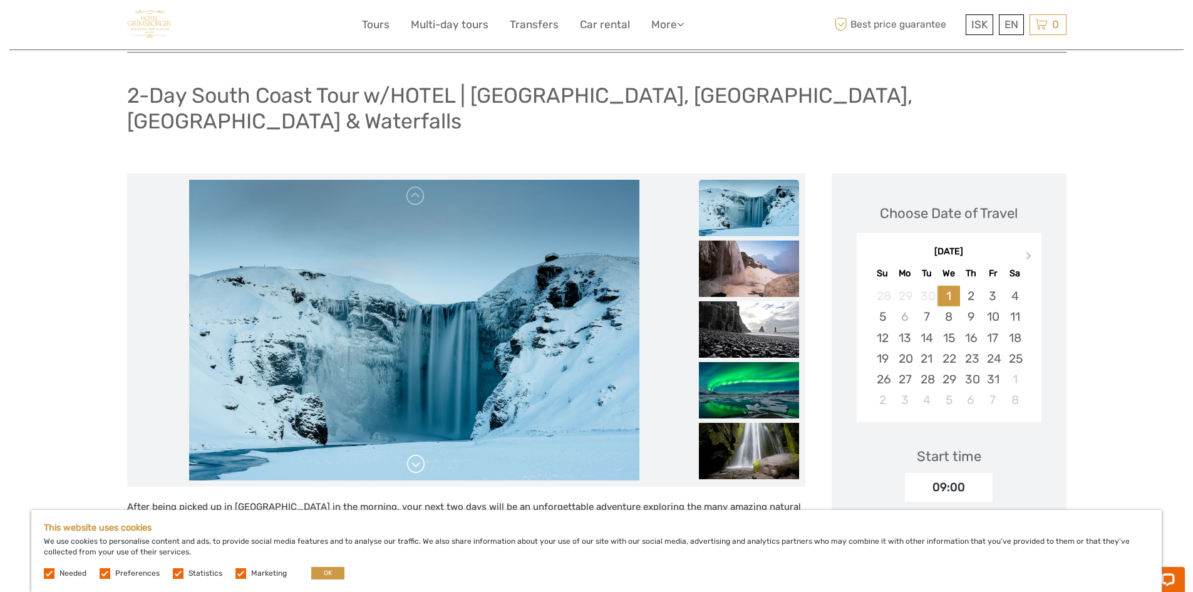
click at [418, 454] on link at bounding box center [416, 464] width 20 height 20
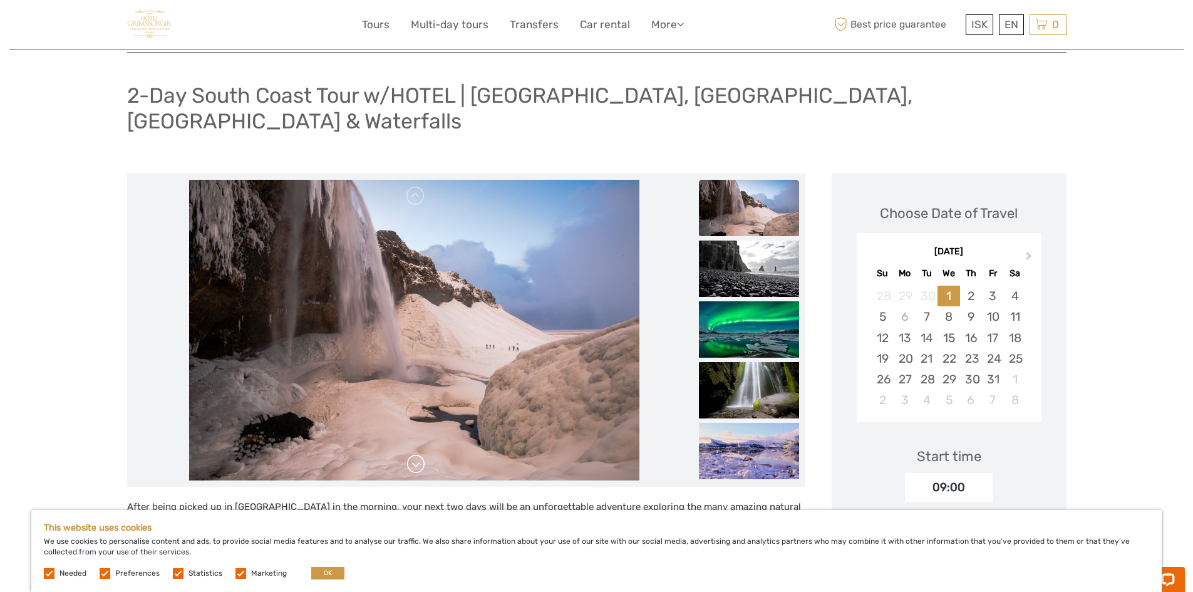
click at [418, 454] on link at bounding box center [416, 464] width 20 height 20
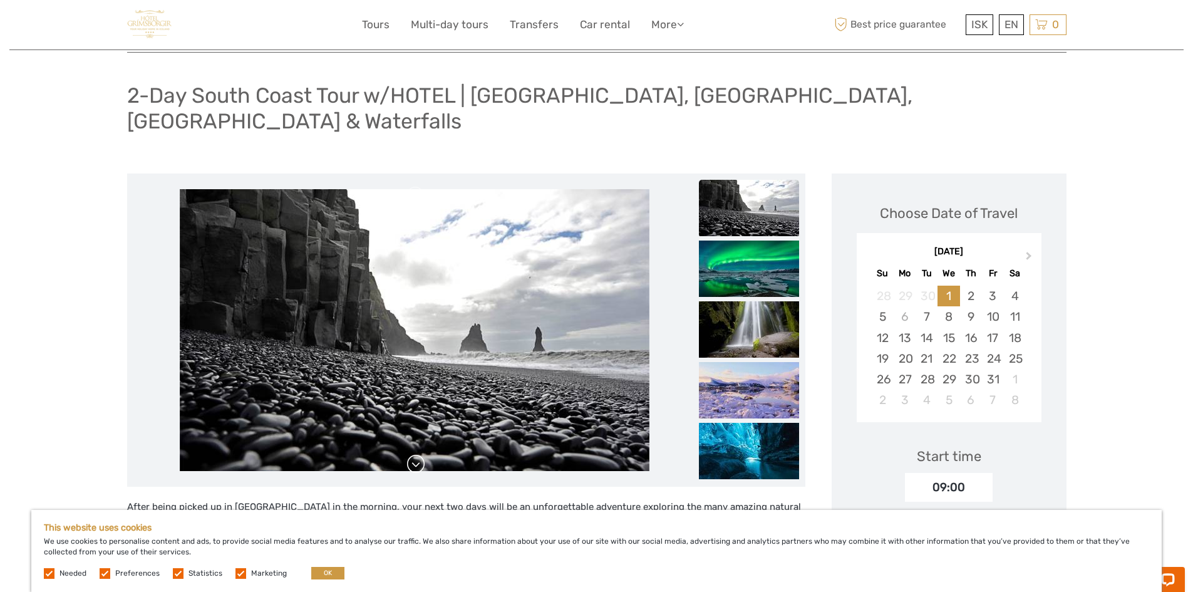
click at [418, 454] on link at bounding box center [416, 464] width 20 height 20
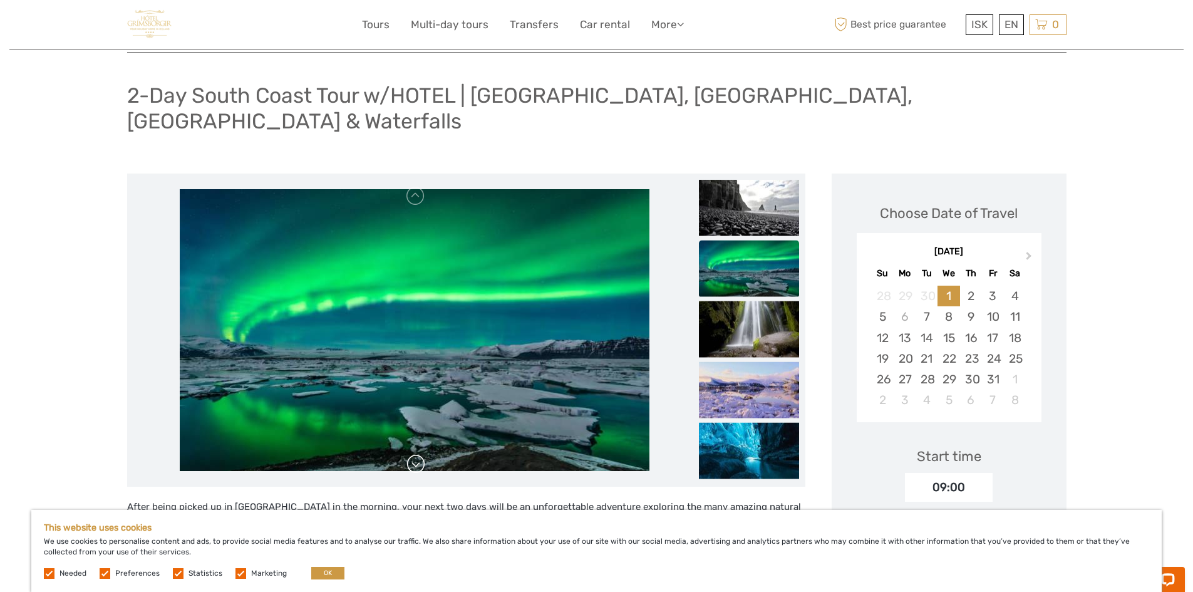
click at [418, 454] on link at bounding box center [416, 464] width 20 height 20
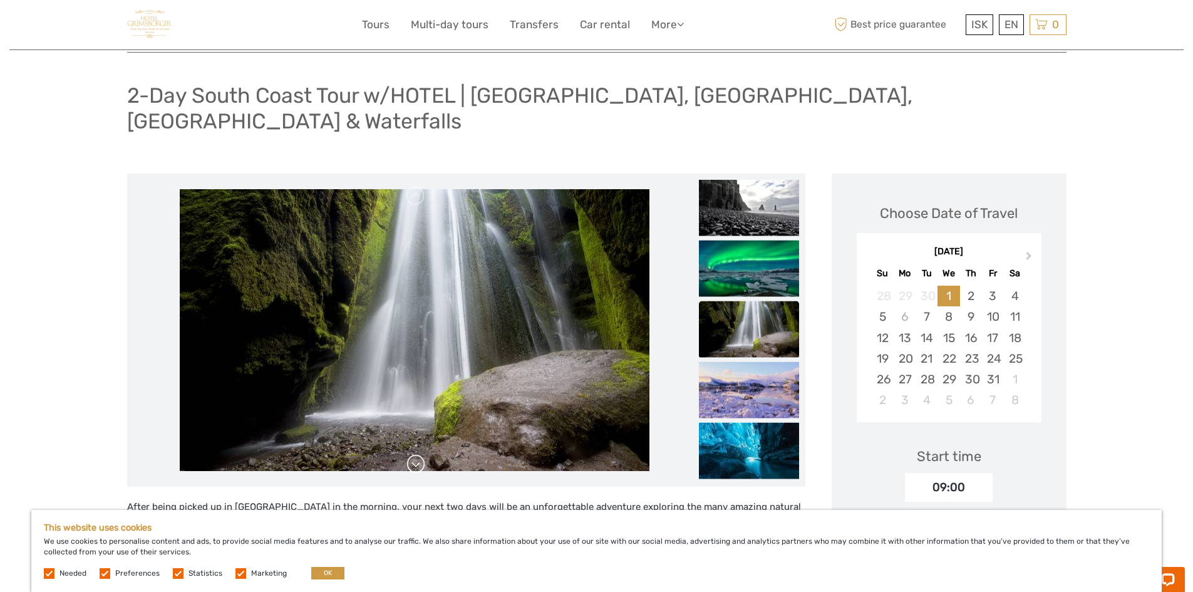
click at [418, 454] on link at bounding box center [416, 464] width 20 height 20
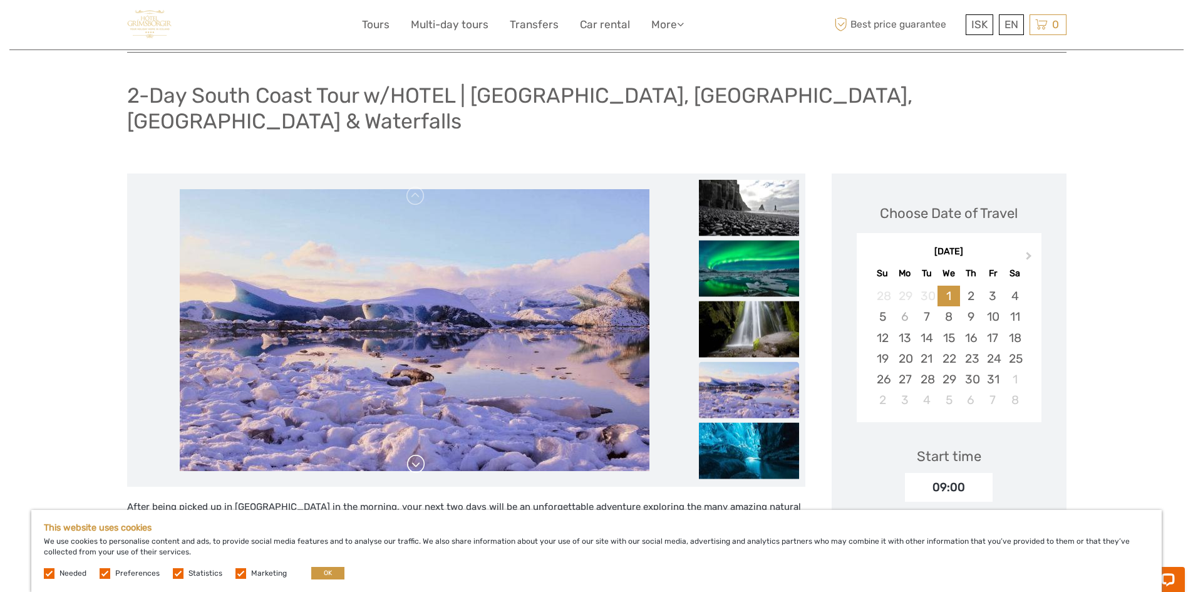
click at [418, 454] on link at bounding box center [416, 464] width 20 height 20
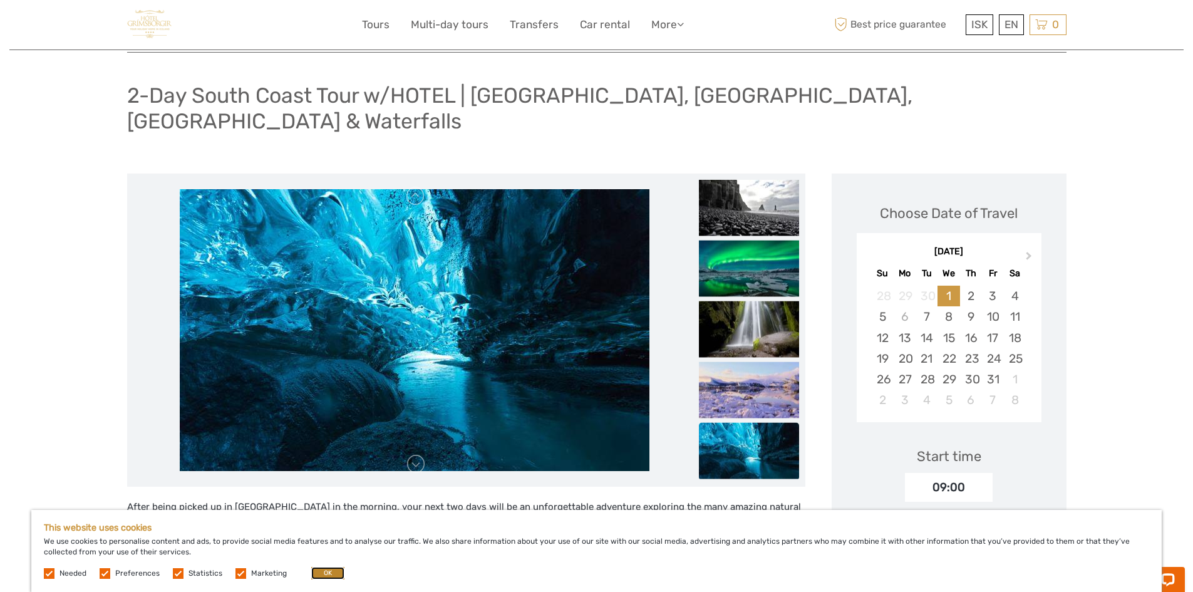
click at [321, 570] on button "OK" at bounding box center [327, 573] width 33 height 13
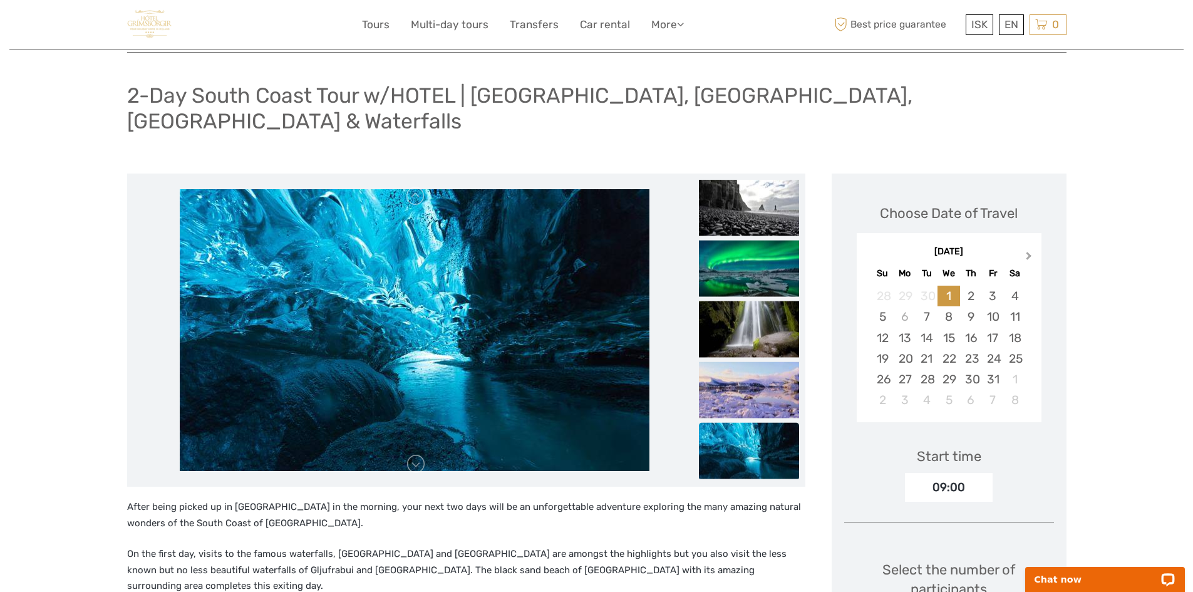
click at [1033, 249] on button "Next Month" at bounding box center [1030, 259] width 20 height 20
click at [1029, 249] on span "Next Month" at bounding box center [1029, 258] width 0 height 18
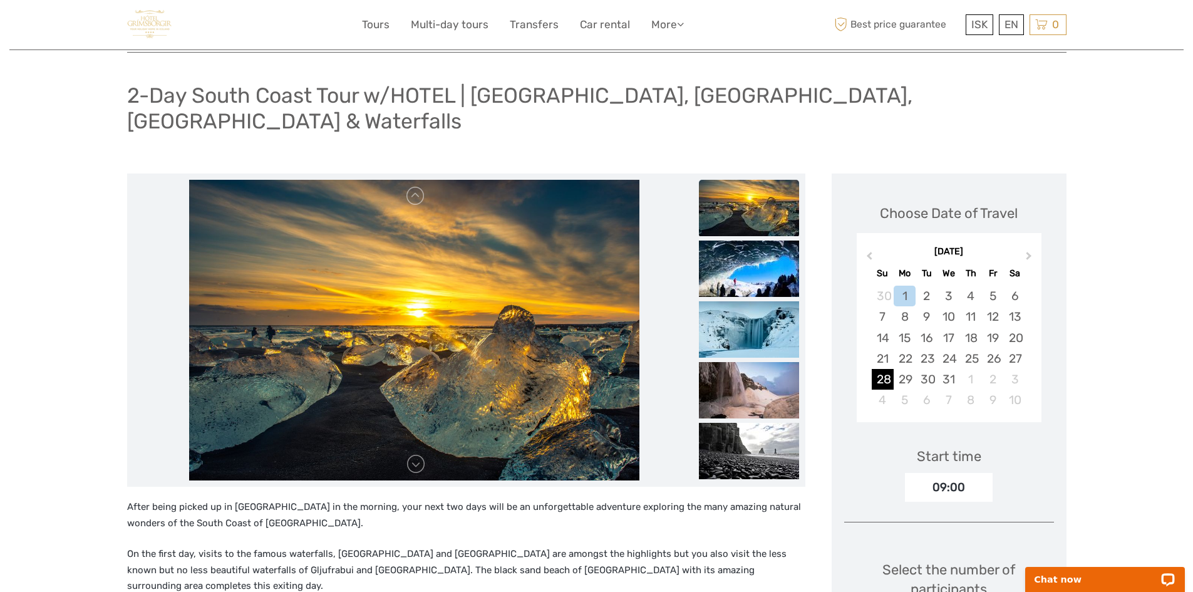
click at [885, 369] on div "28" at bounding box center [883, 379] width 22 height 21
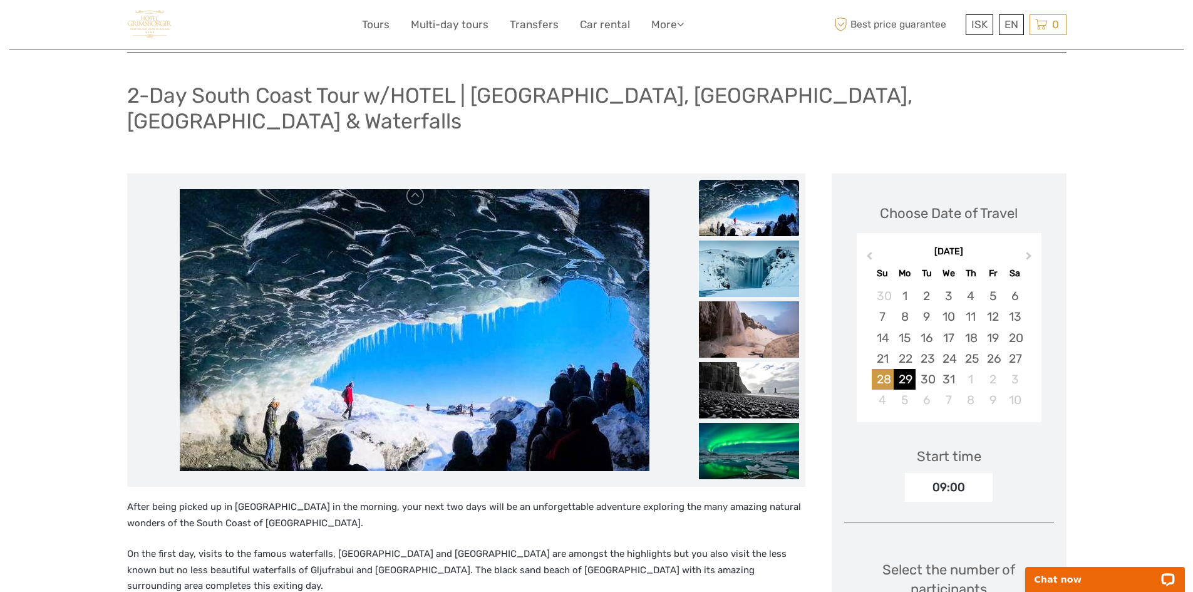
click at [904, 369] on div "29" at bounding box center [905, 379] width 22 height 21
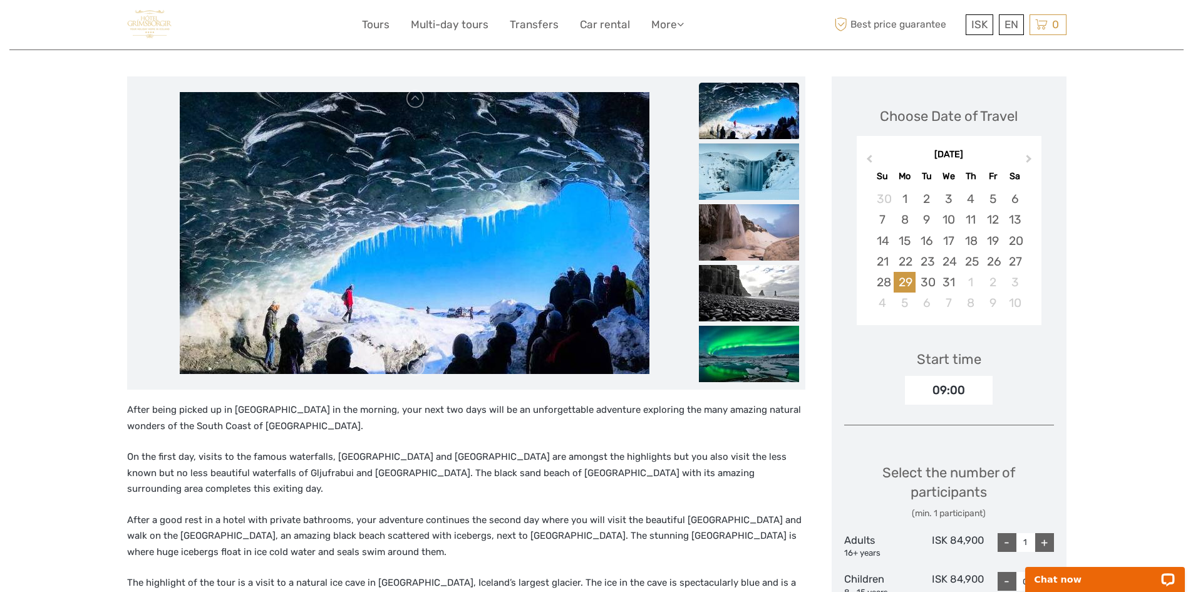
scroll to position [251, 0]
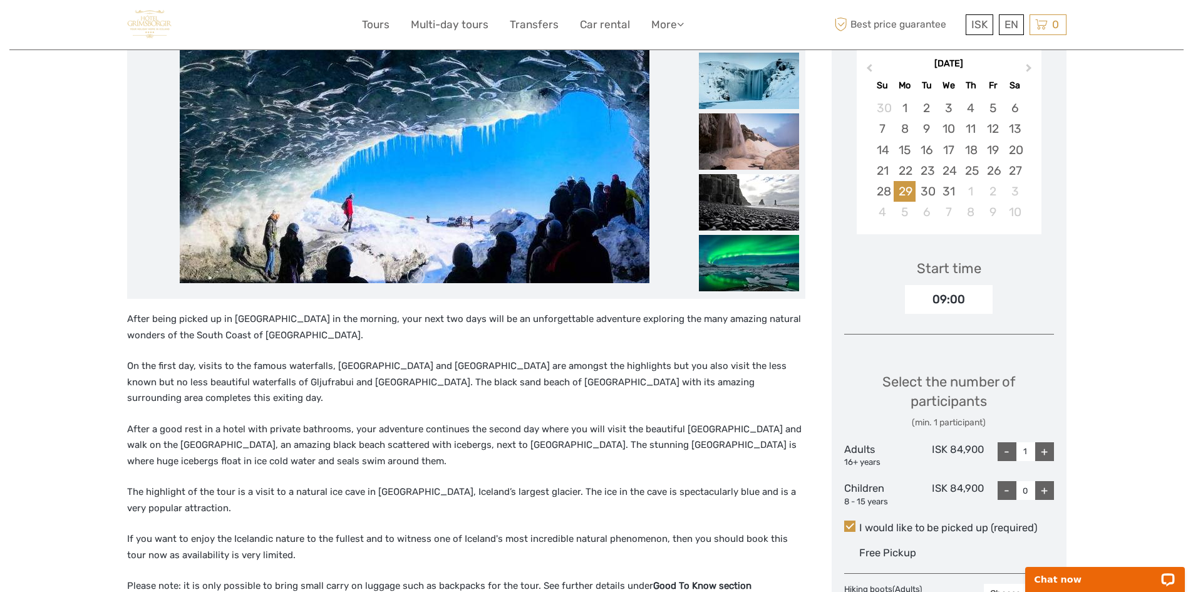
click at [1045, 442] on div "+" at bounding box center [1045, 451] width 19 height 19
type input "3"
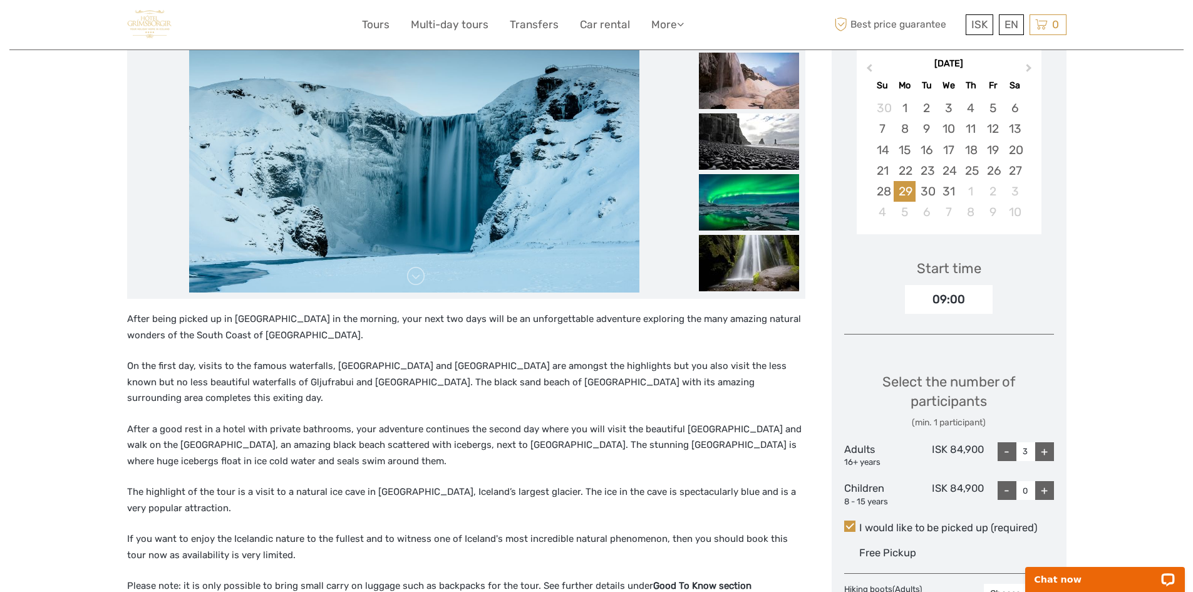
click at [1048, 372] on div "Select the number of participants (min. 1 participant)" at bounding box center [949, 400] width 210 height 57
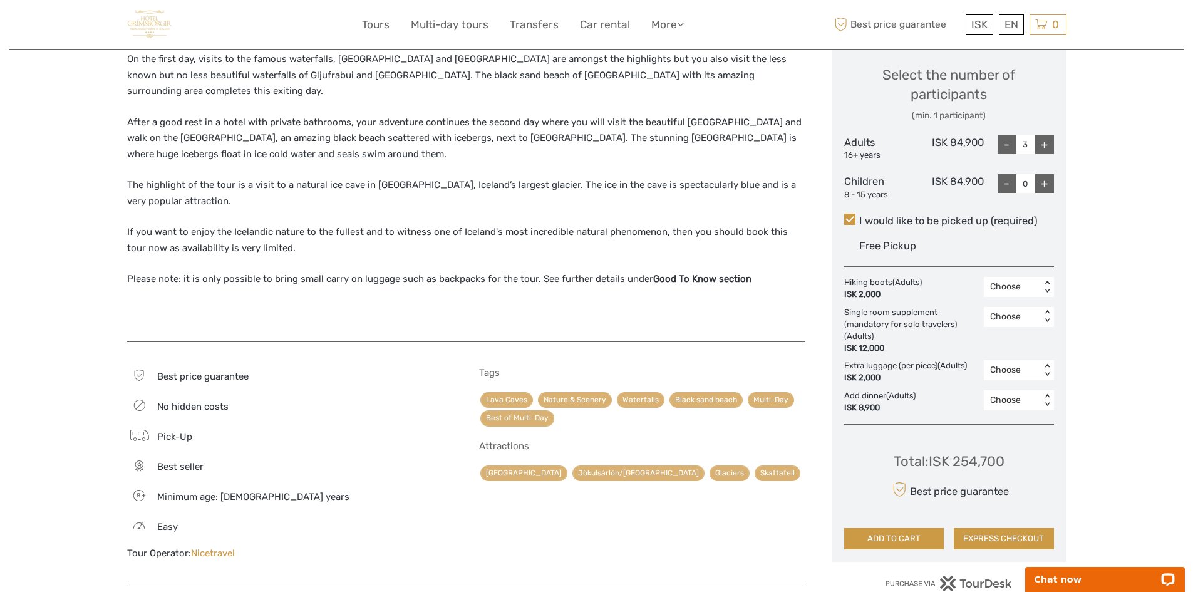
scroll to position [564, 0]
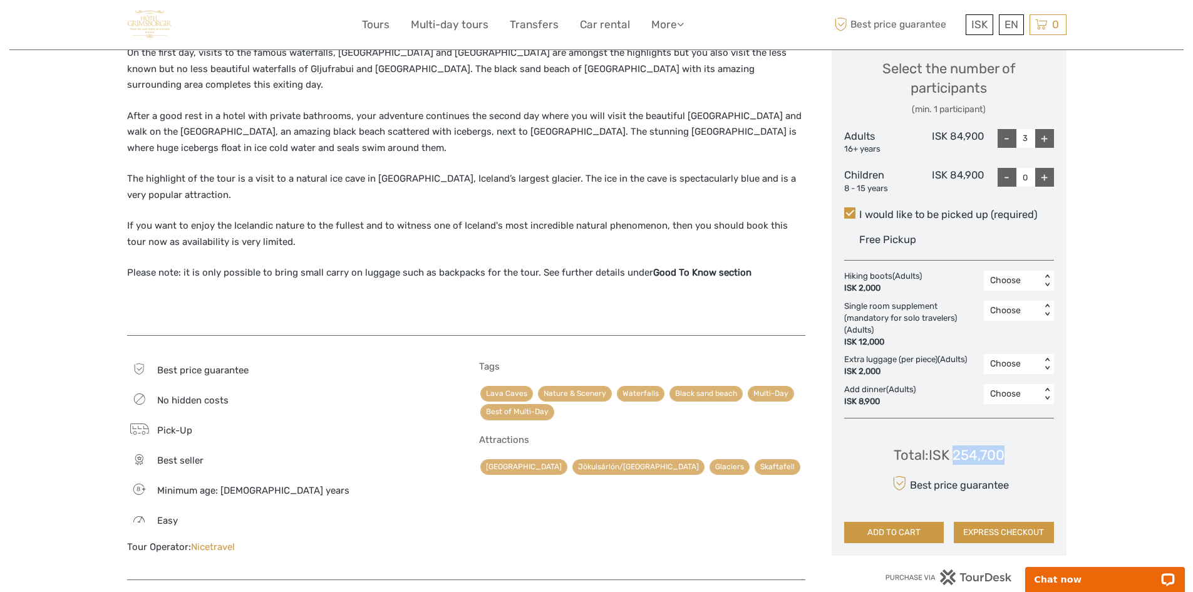
drag, startPoint x: 1007, startPoint y: 432, endPoint x: 958, endPoint y: 434, distance: 48.9
click at [957, 438] on div "Total : ISK 254,700 Best price guarantee ADD TO CART EXPRESS CHECKOUT" at bounding box center [949, 485] width 210 height 115
copy div "254,700"
click at [372, 24] on link "Tours" at bounding box center [376, 25] width 28 height 18
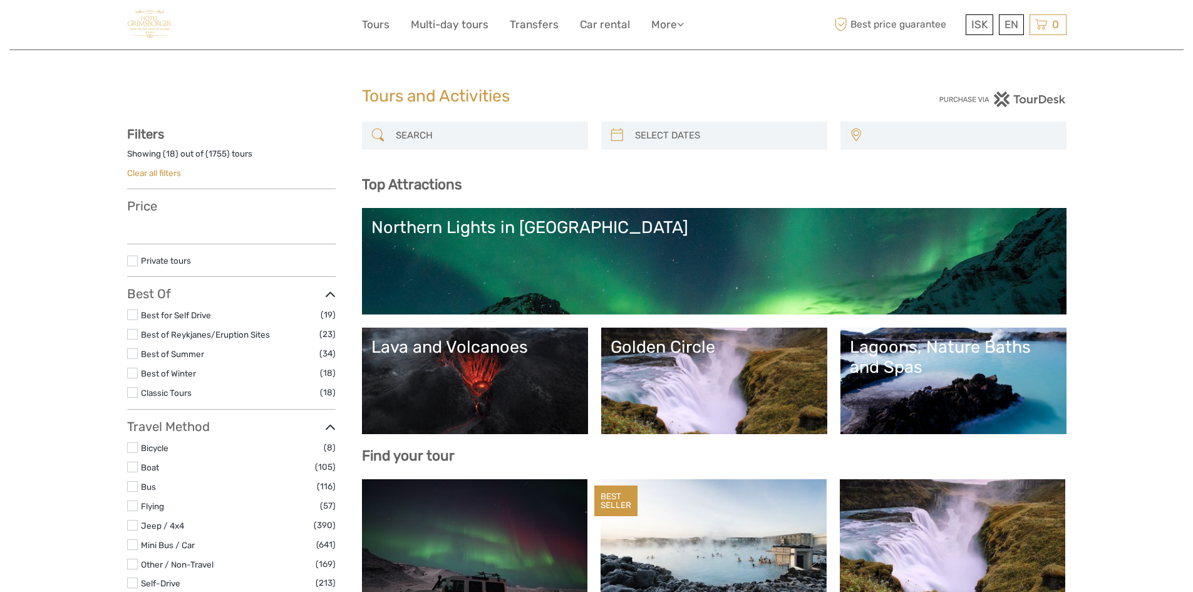
select select
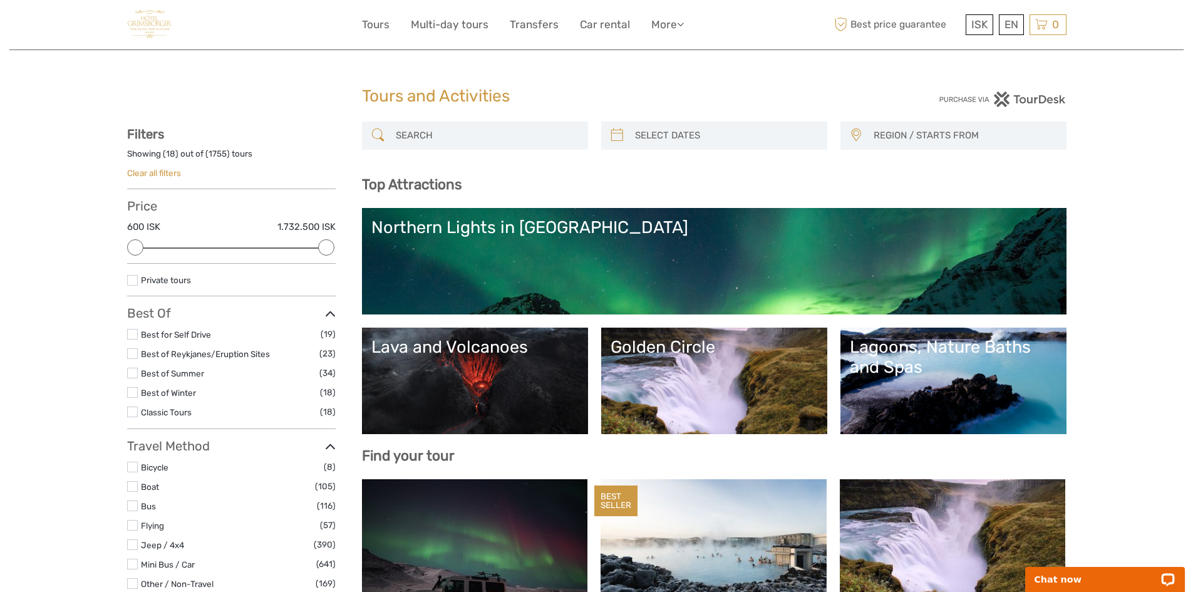
click at [133, 395] on label at bounding box center [132, 392] width 11 height 11
click at [0, 0] on input "checkbox" at bounding box center [0, 0] width 0 height 0
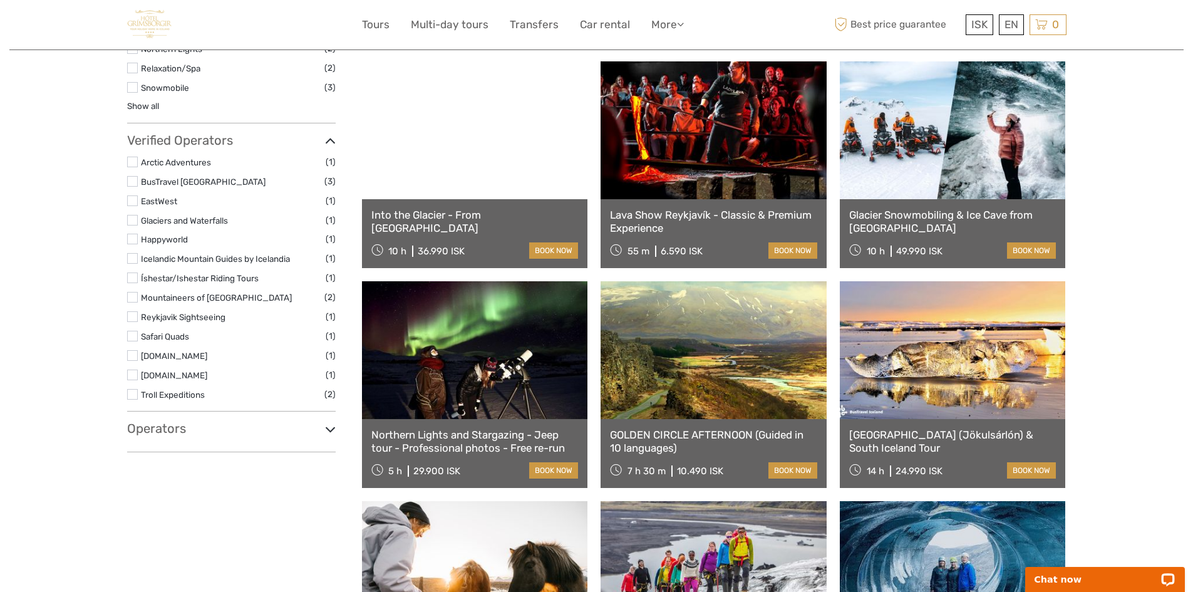
scroll to position [823, 0]
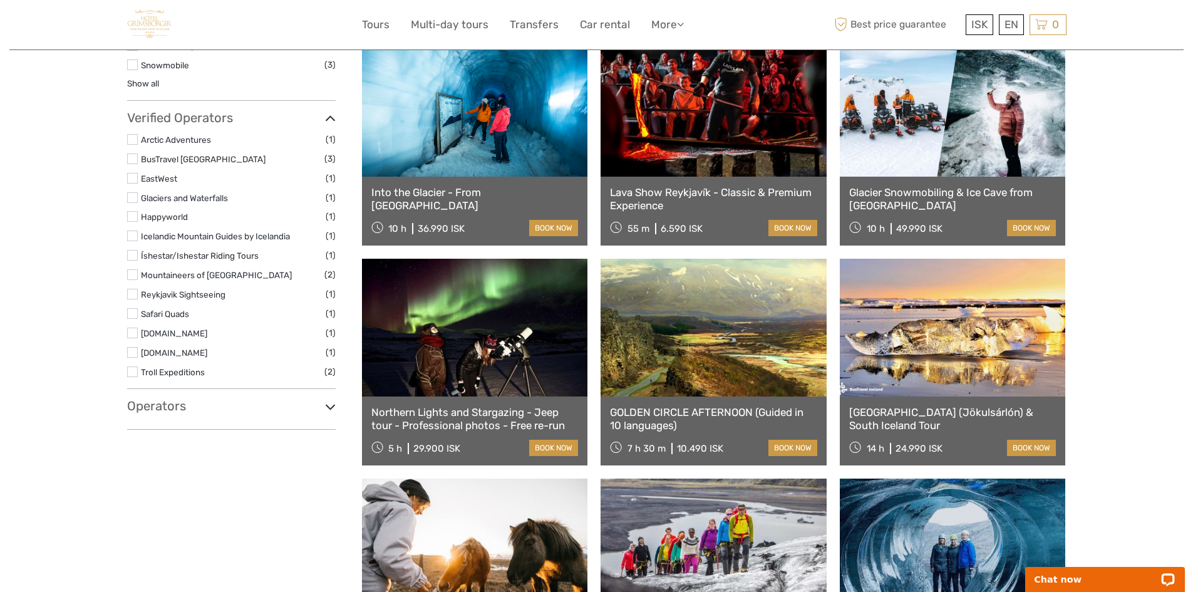
click at [330, 406] on icon at bounding box center [330, 406] width 11 height 17
click at [332, 116] on icon at bounding box center [330, 118] width 11 height 17
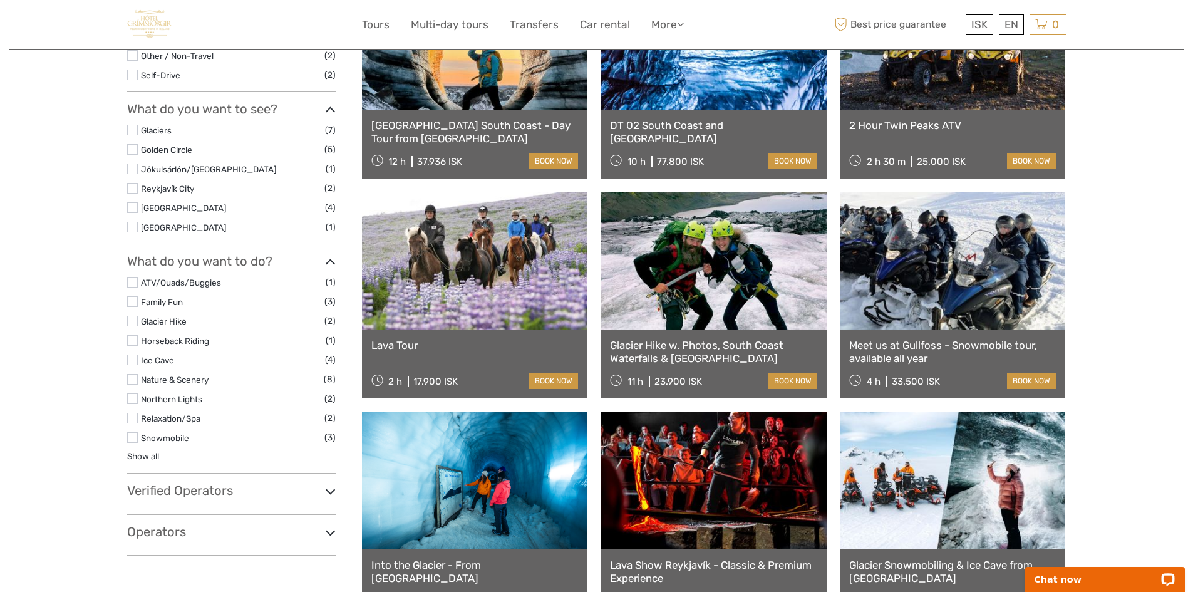
scroll to position [447, 0]
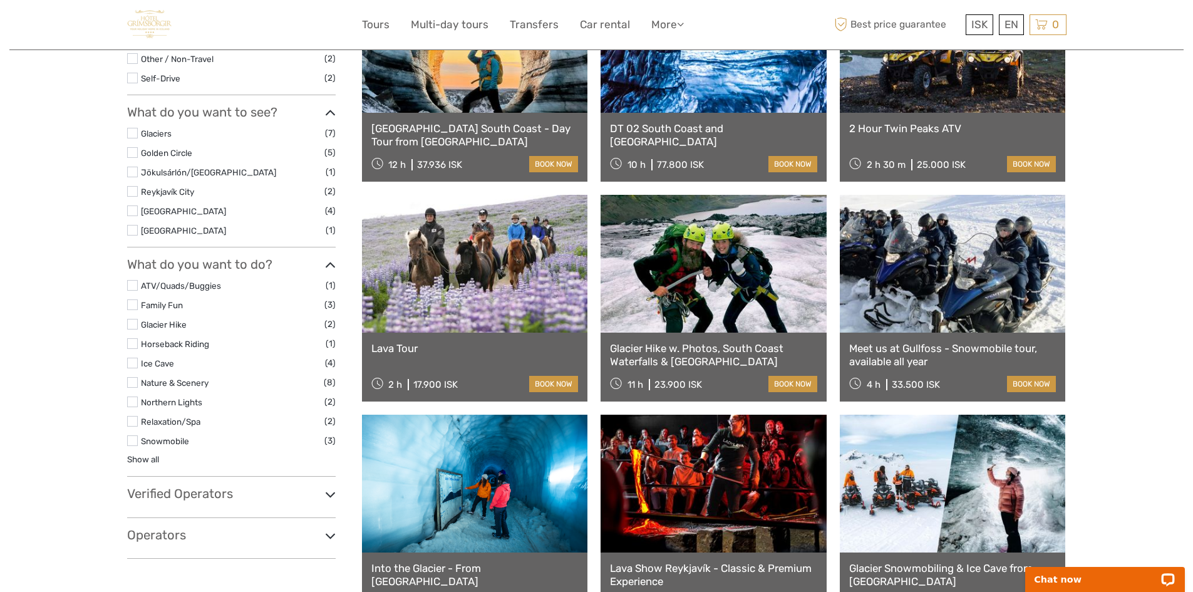
click at [329, 263] on icon at bounding box center [330, 265] width 11 height 17
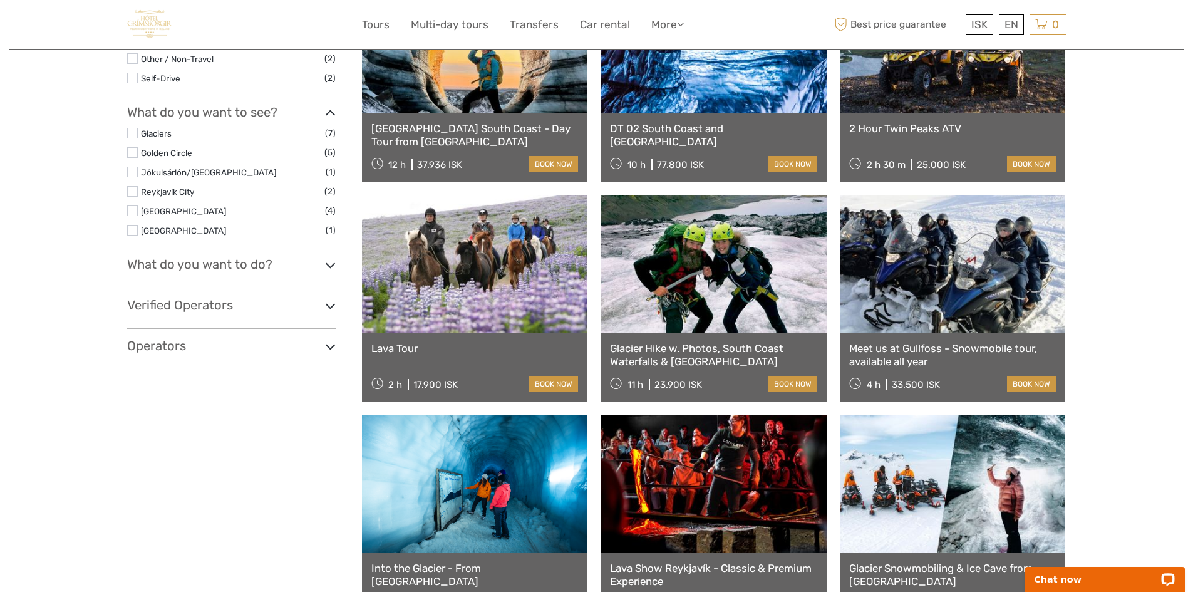
click at [330, 112] on icon at bounding box center [330, 113] width 11 height 17
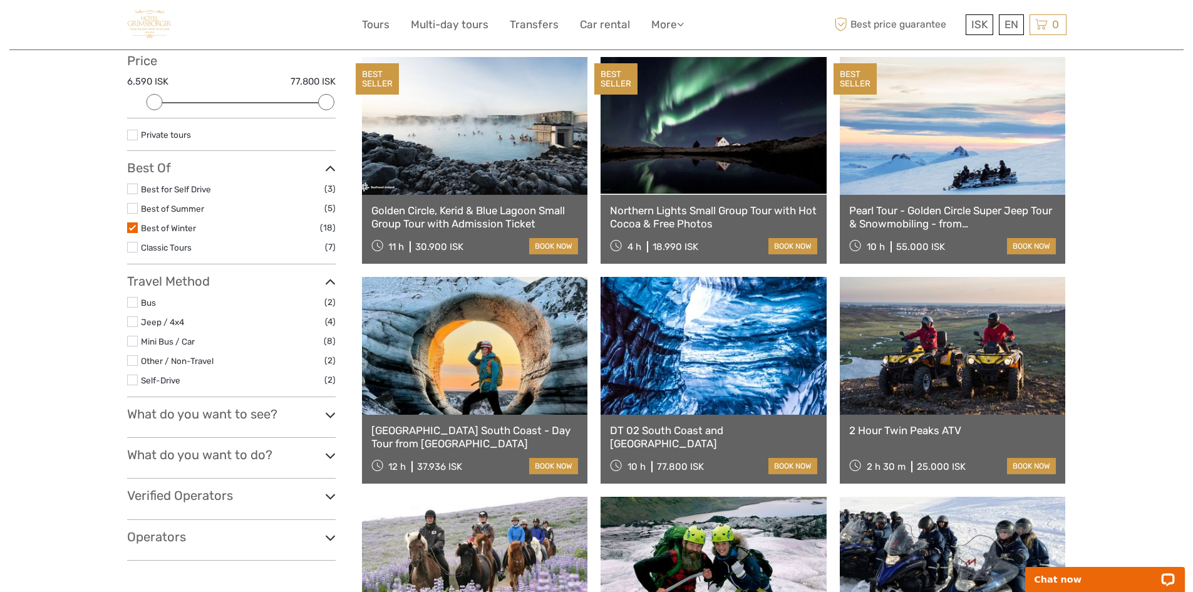
scroll to position [134, 0]
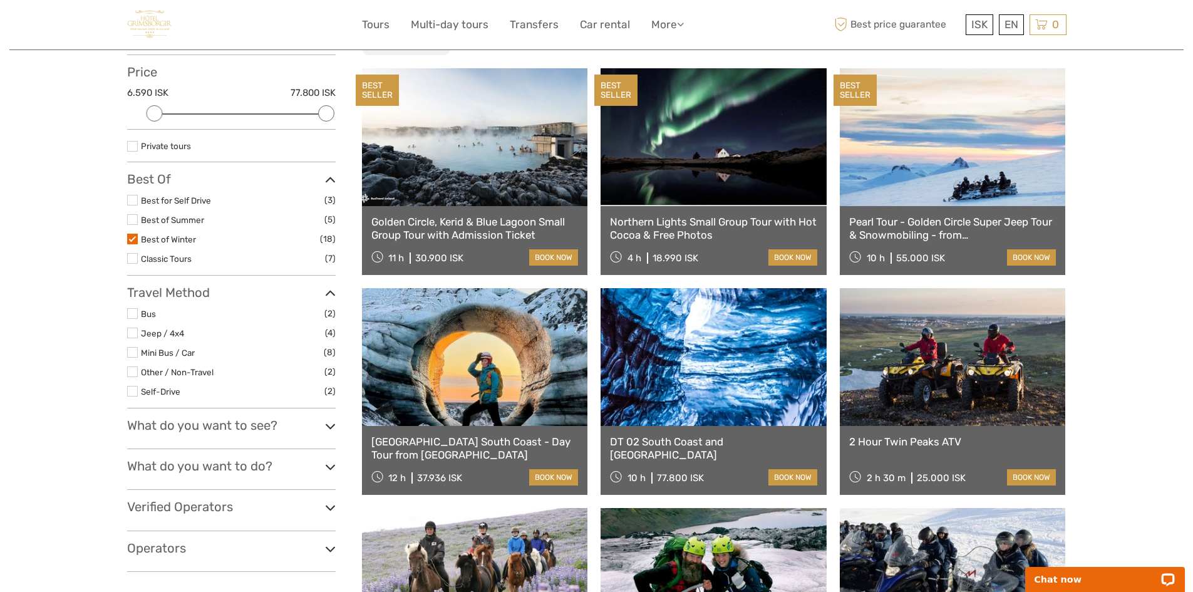
click at [331, 293] on icon at bounding box center [330, 293] width 11 height 17
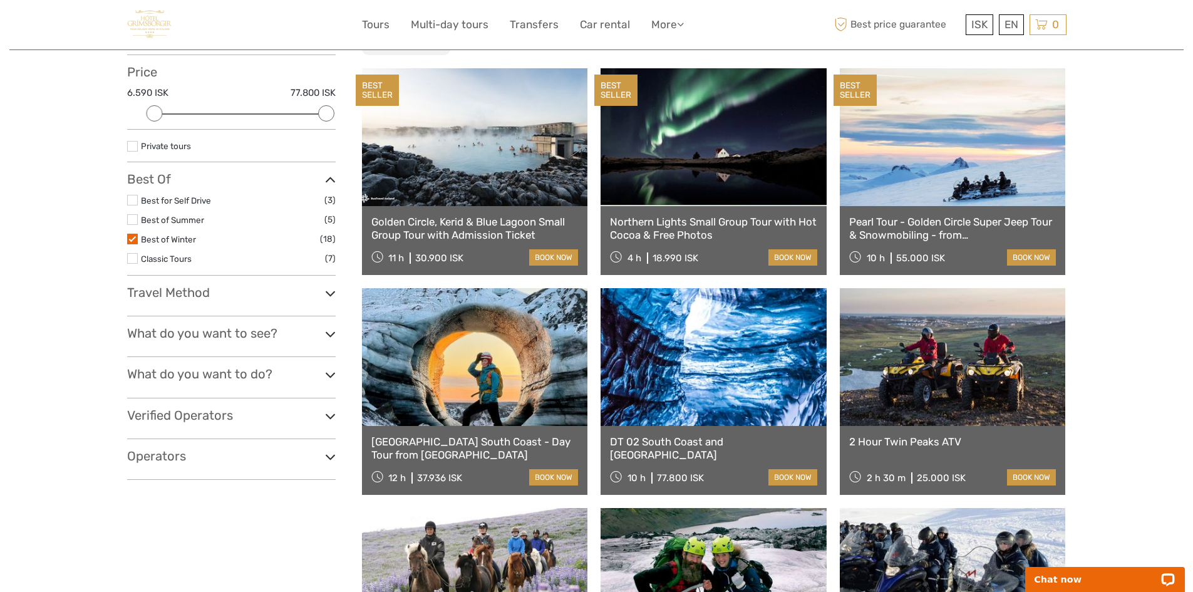
click at [328, 178] on icon at bounding box center [330, 180] width 11 height 17
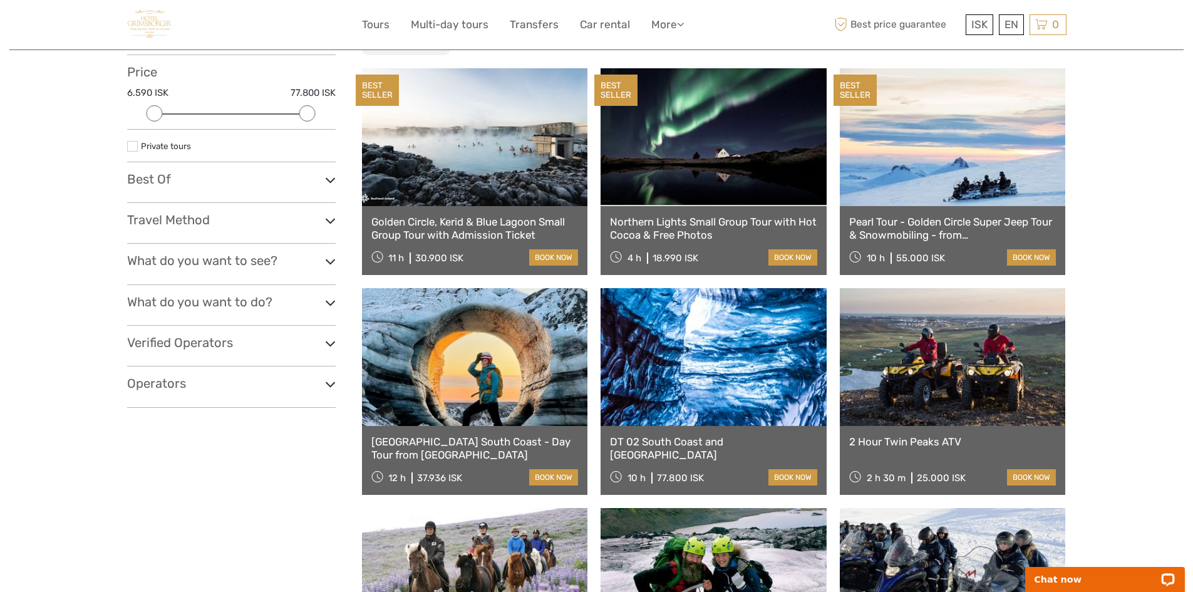
drag, startPoint x: 328, startPoint y: 110, endPoint x: 301, endPoint y: 110, distance: 26.9
click at [301, 110] on div at bounding box center [307, 113] width 16 height 16
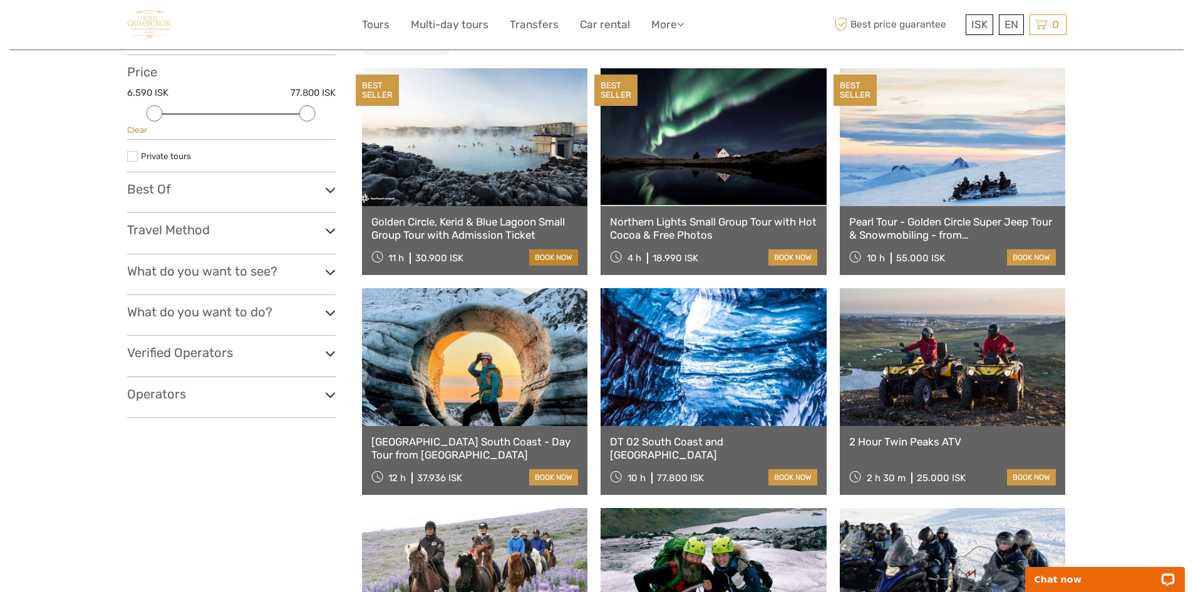
click at [554, 254] on link "book now" at bounding box center [553, 257] width 49 height 16
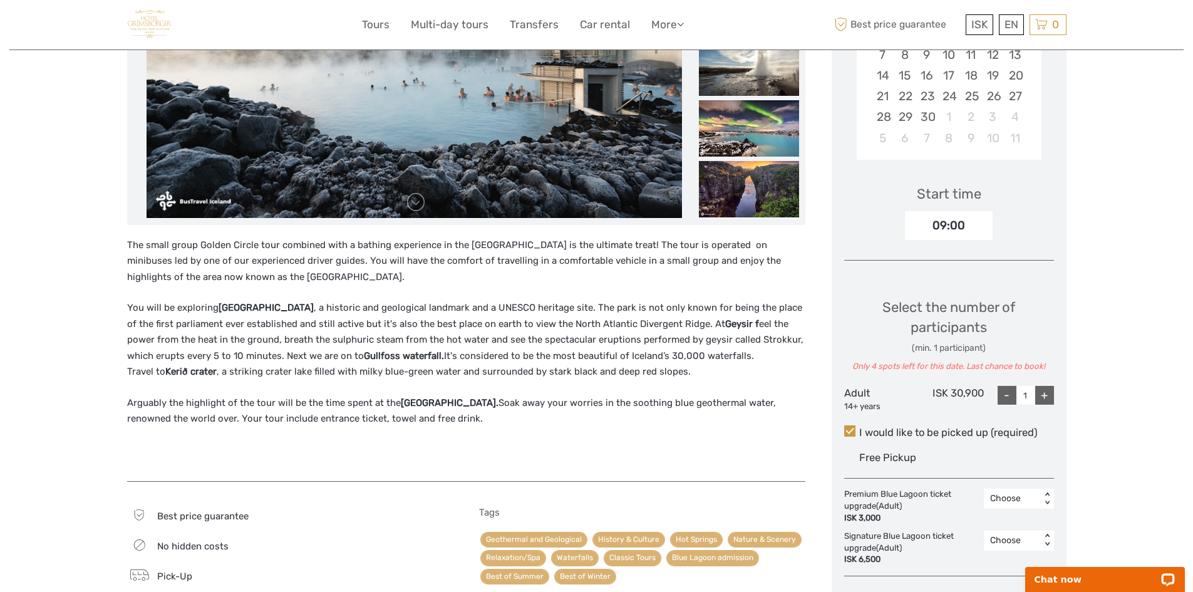
scroll to position [313, 0]
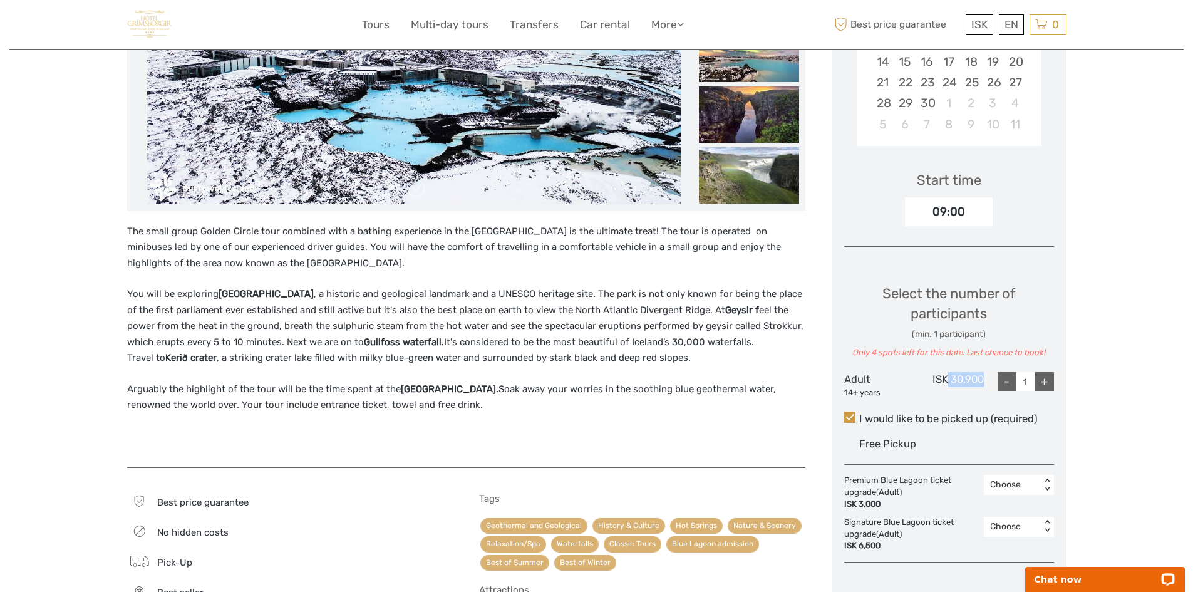
drag, startPoint x: 982, startPoint y: 376, endPoint x: 948, endPoint y: 383, distance: 35.1
click at [948, 383] on div "ISK 30,900" at bounding box center [949, 385] width 70 height 26
copy div "30,900"
click at [1083, 200] on div "Region / Starts from: Capital Region Travel method: Mini Bus / Car Category: Go…" at bounding box center [596, 528] width 1175 height 1683
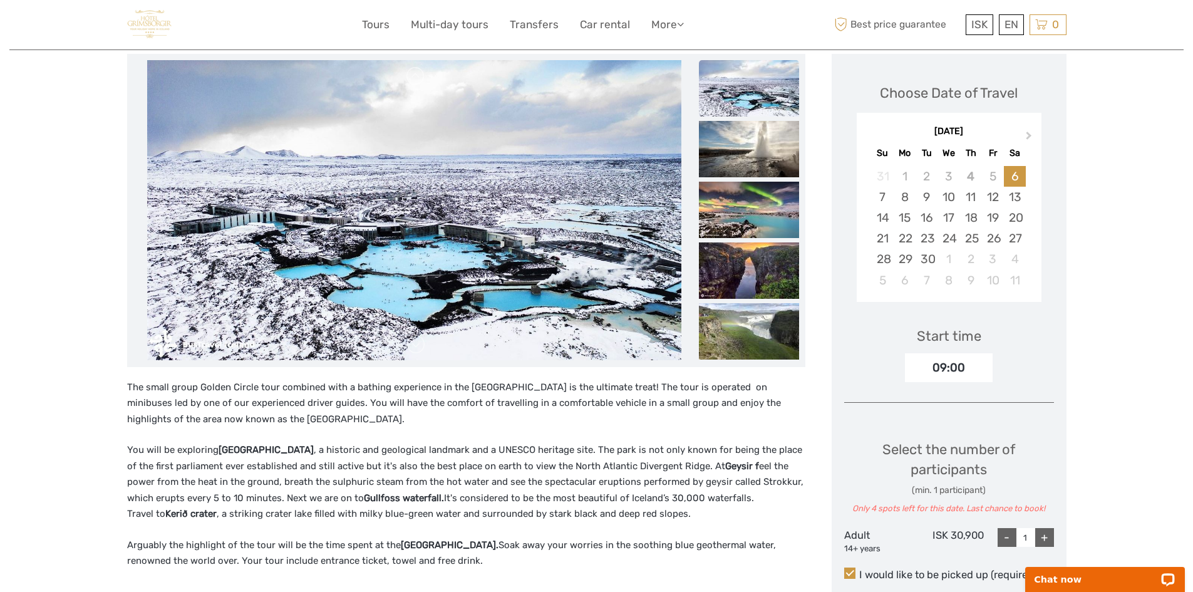
scroll to position [0, 0]
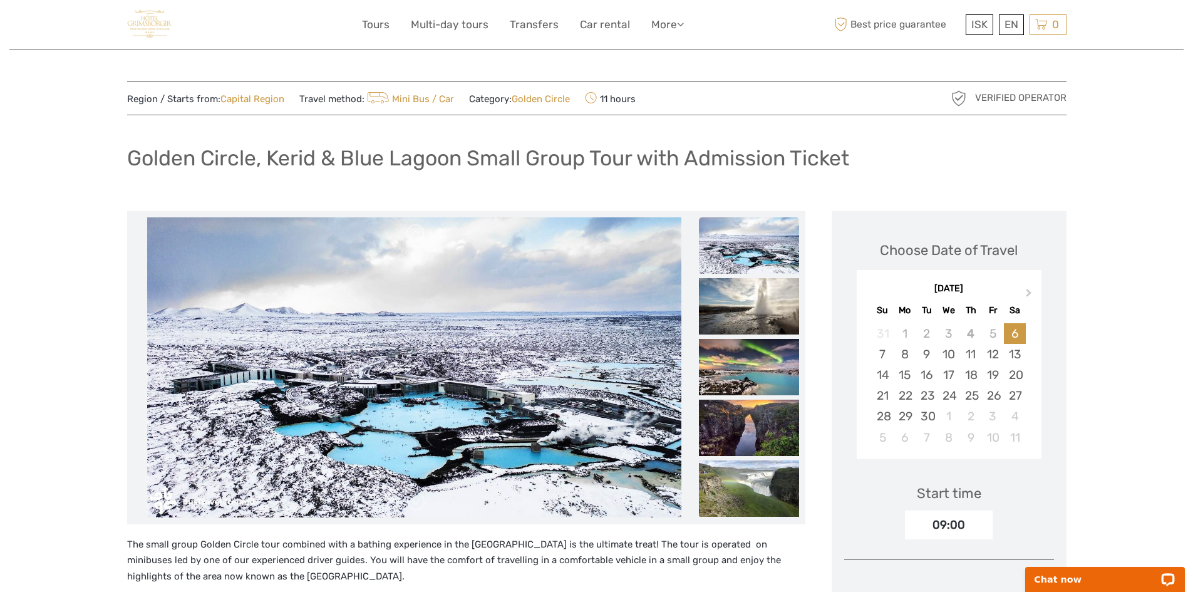
click at [157, 24] on img at bounding box center [149, 24] width 45 height 31
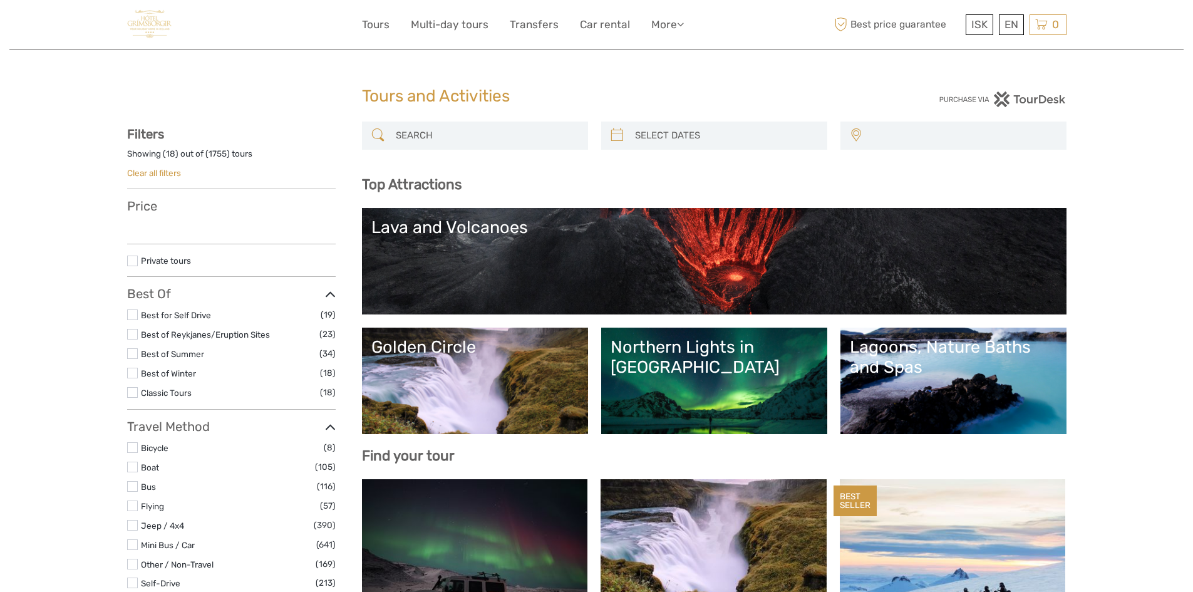
select select
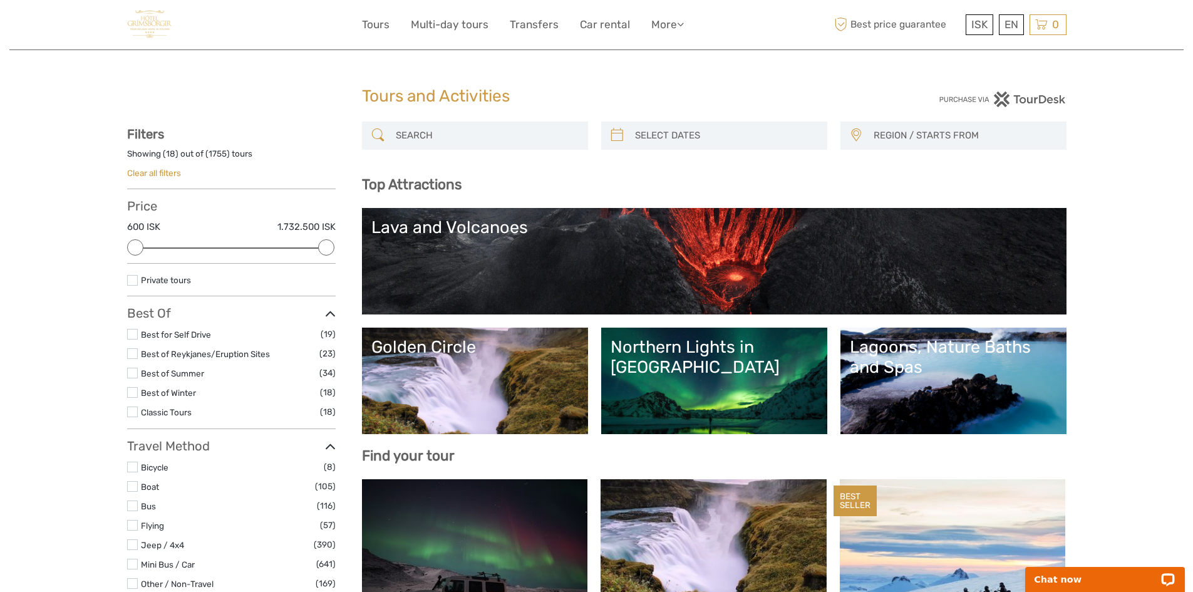
click at [938, 359] on div "Lagoons, Nature Baths and Spas" at bounding box center [953, 357] width 207 height 41
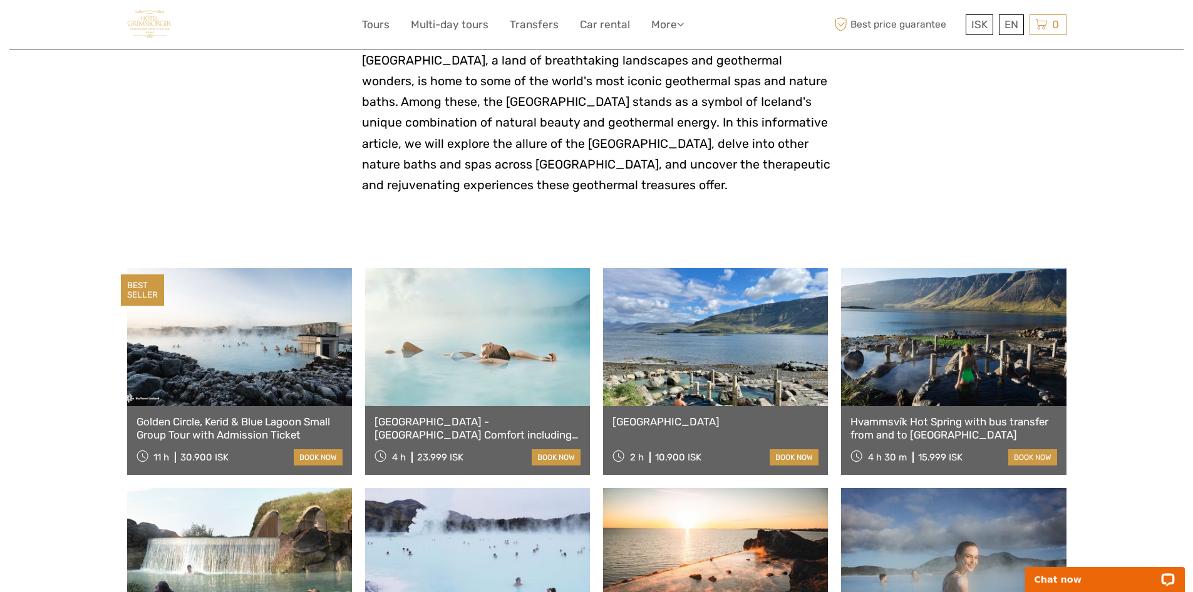
scroll to position [313, 0]
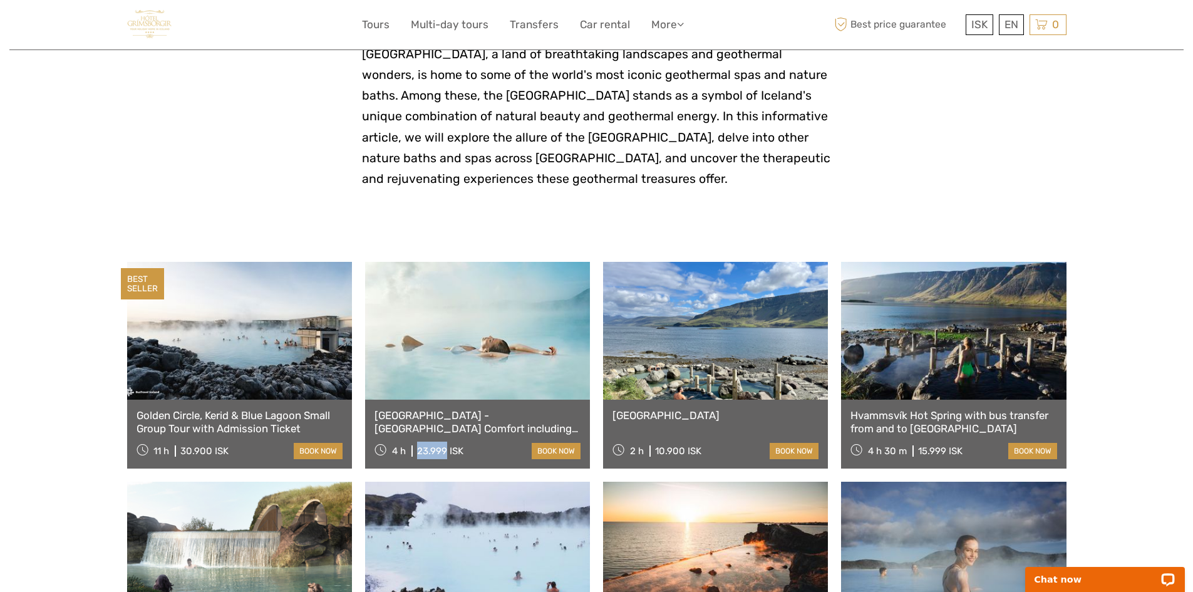
drag, startPoint x: 446, startPoint y: 449, endPoint x: 417, endPoint y: 450, distance: 28.8
click at [417, 450] on div "23.999 ISK" at bounding box center [440, 450] width 46 height 11
drag, startPoint x: 209, startPoint y: 451, endPoint x: 184, endPoint y: 450, distance: 25.7
click at [184, 450] on div "30.900 ISK" at bounding box center [204, 450] width 48 height 11
copy div "30.900"
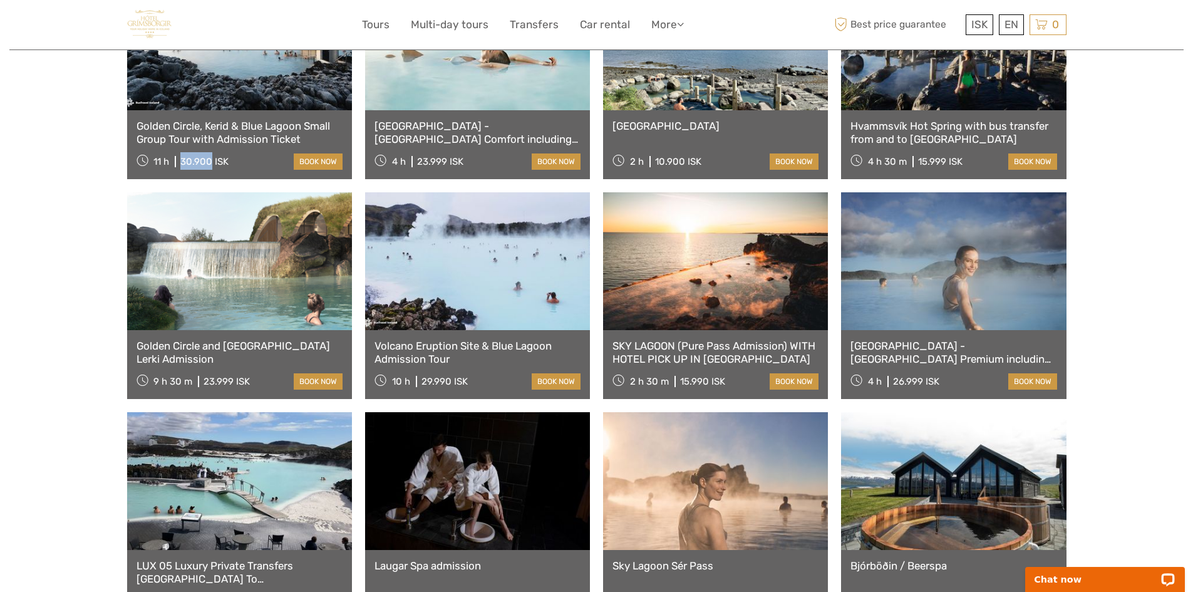
scroll to position [564, 0]
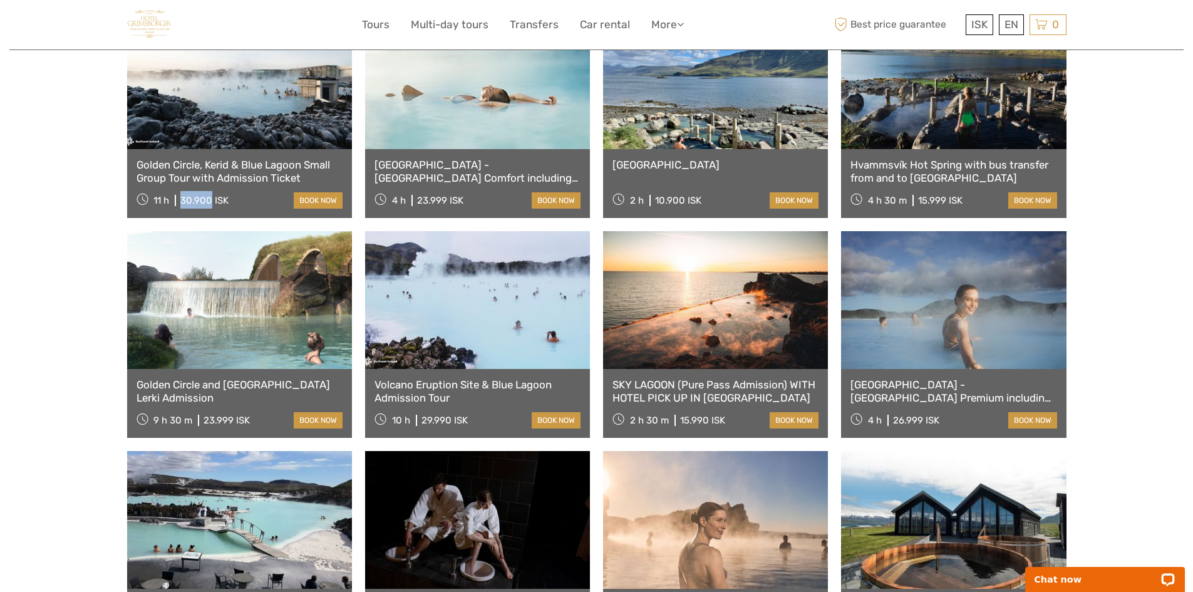
click at [445, 383] on link "Volcano Eruption Site & Blue Lagoon Admission Tour" at bounding box center [478, 391] width 206 height 26
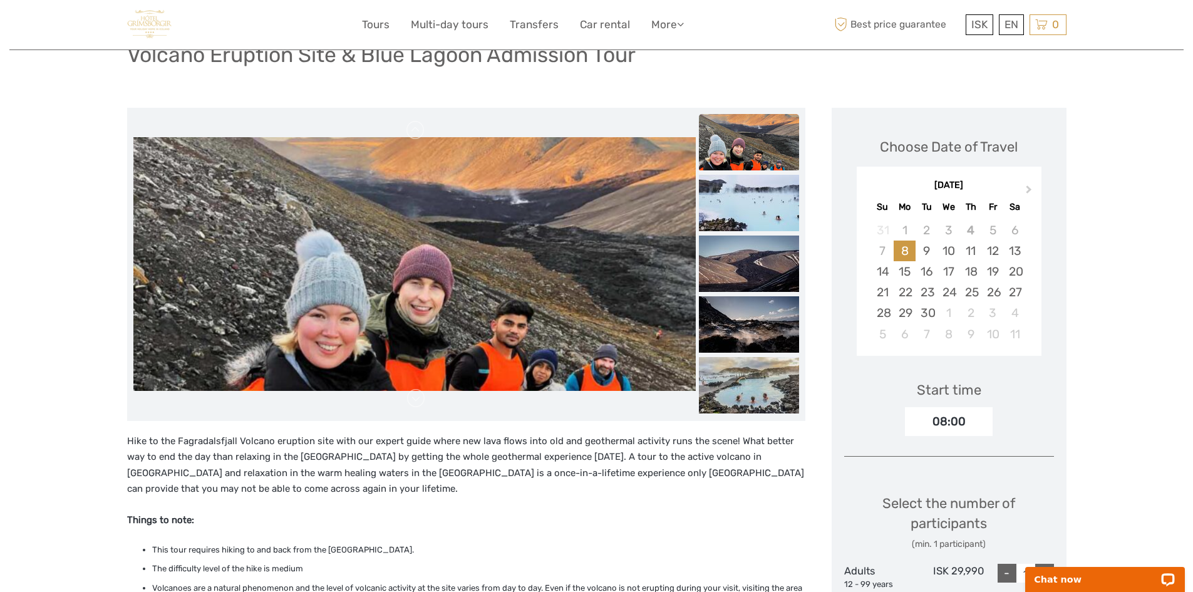
scroll to position [125, 0]
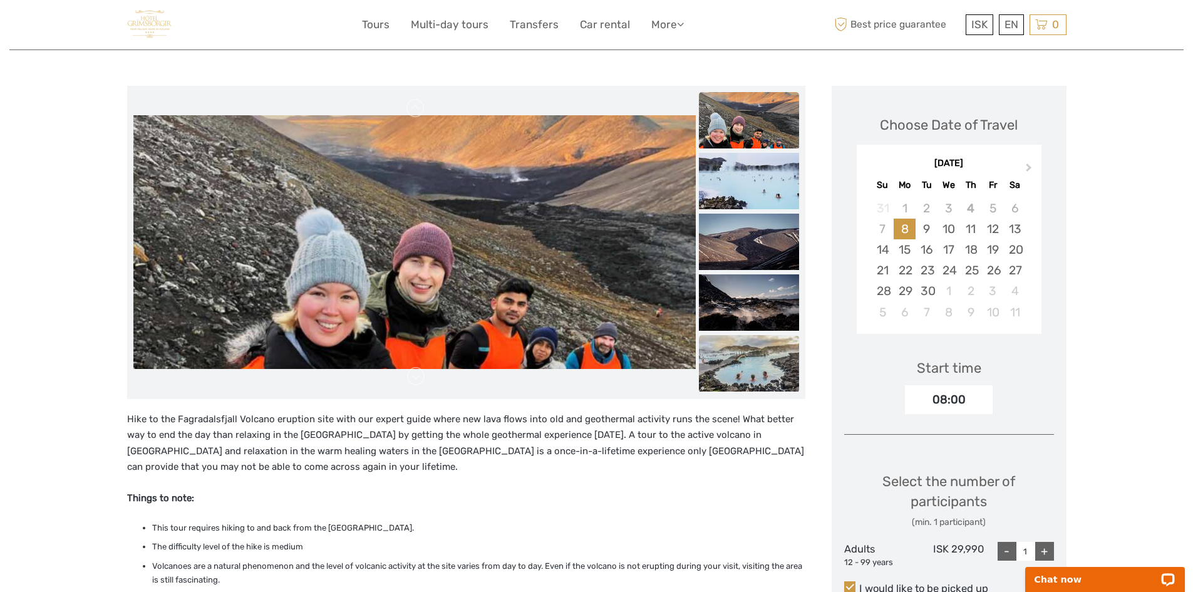
click at [724, 366] on img at bounding box center [749, 363] width 100 height 56
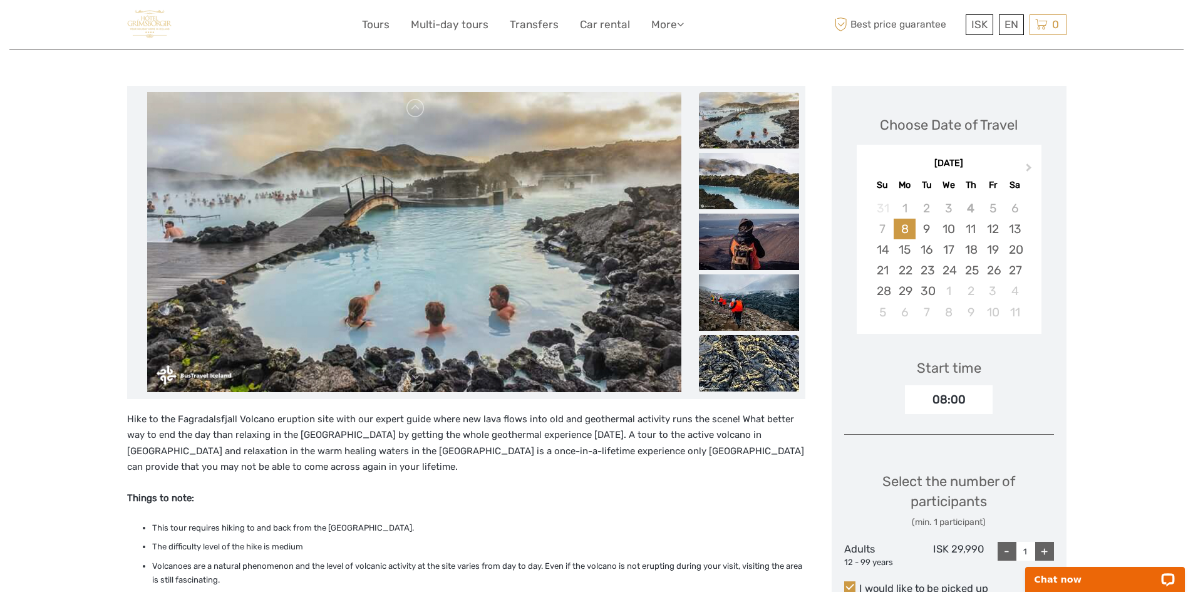
click at [745, 376] on img at bounding box center [749, 363] width 100 height 56
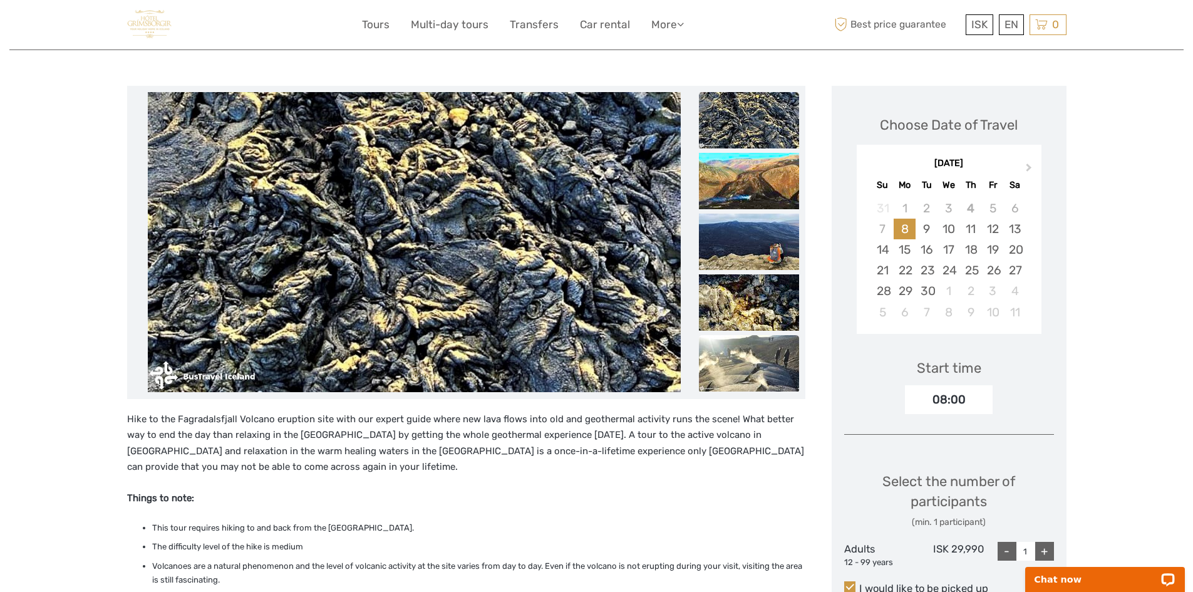
click at [751, 363] on img at bounding box center [749, 363] width 100 height 56
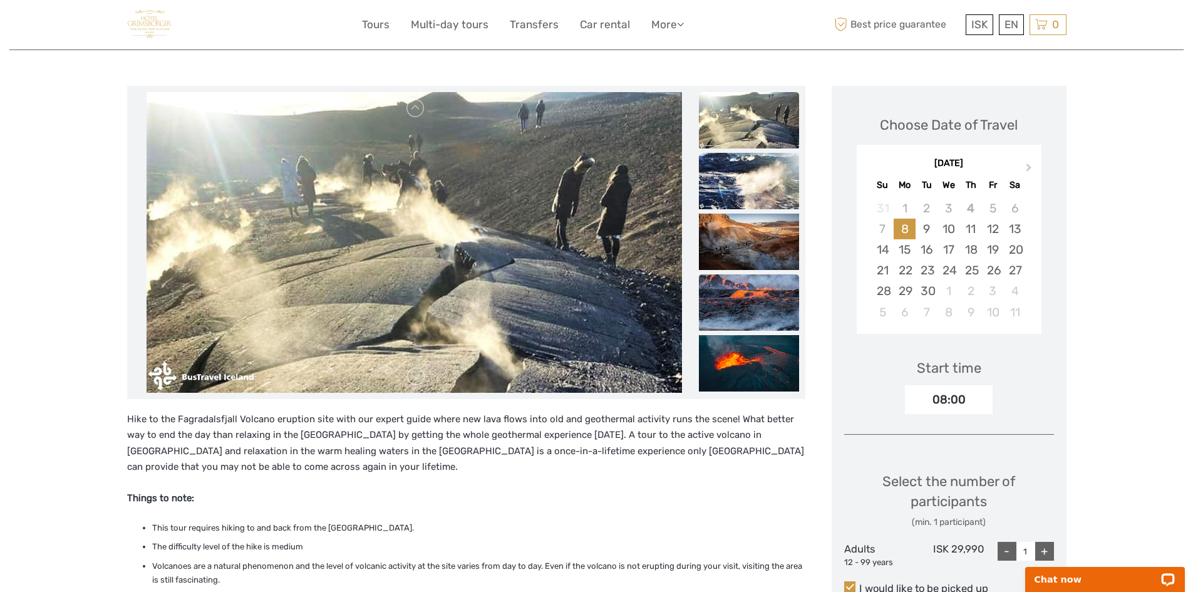
click at [724, 293] on img at bounding box center [749, 302] width 100 height 56
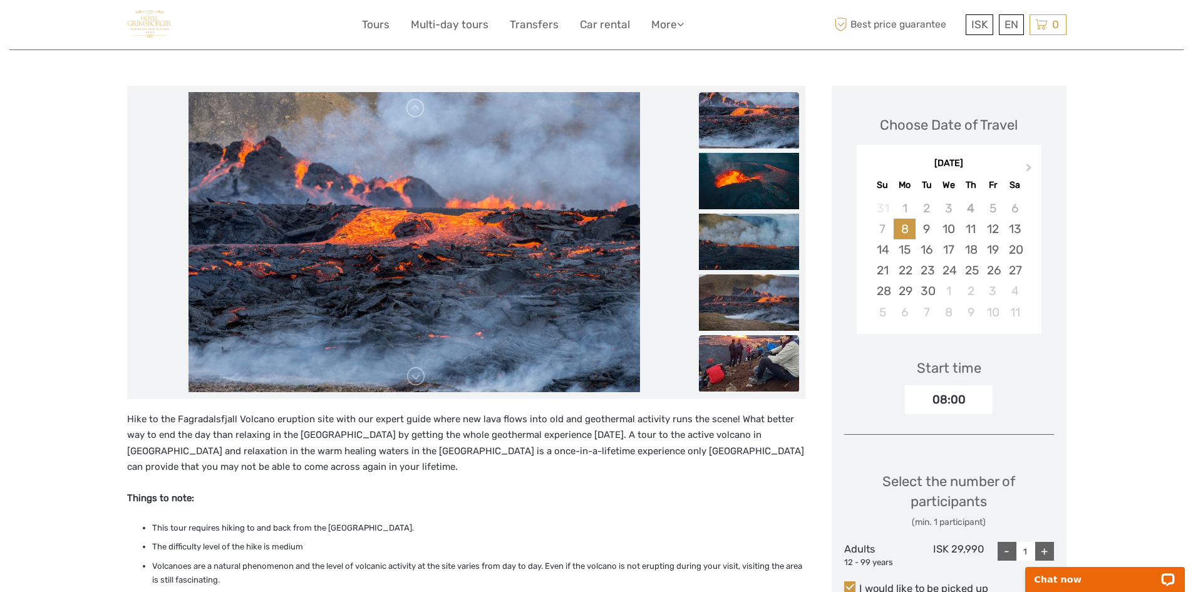
click at [745, 350] on img at bounding box center [749, 363] width 100 height 56
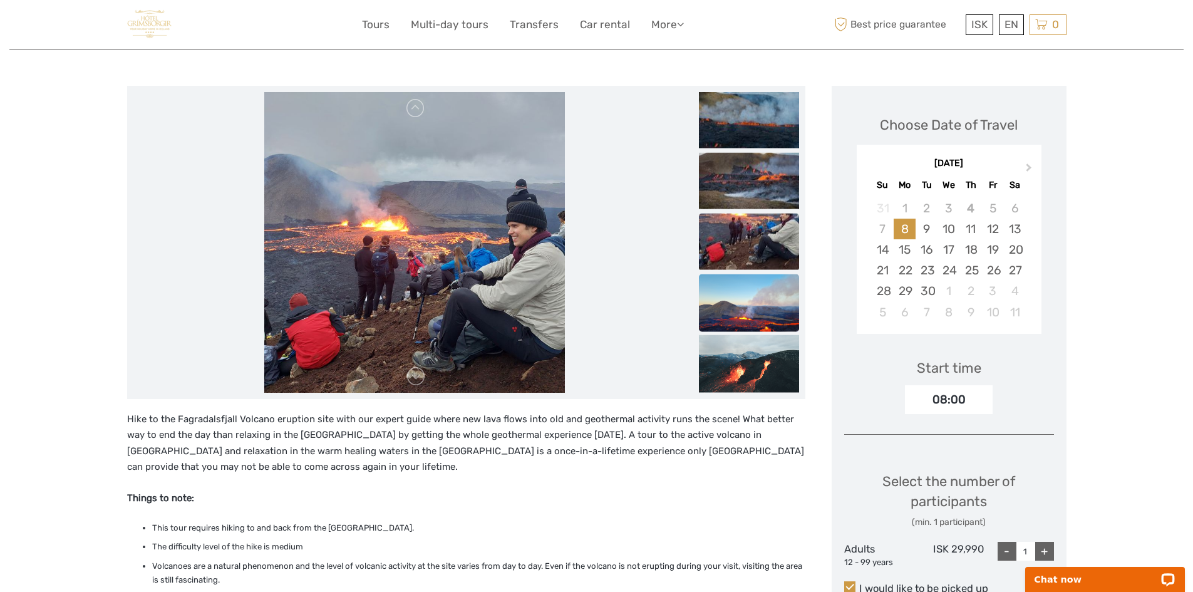
click at [737, 311] on img at bounding box center [749, 311] width 100 height 75
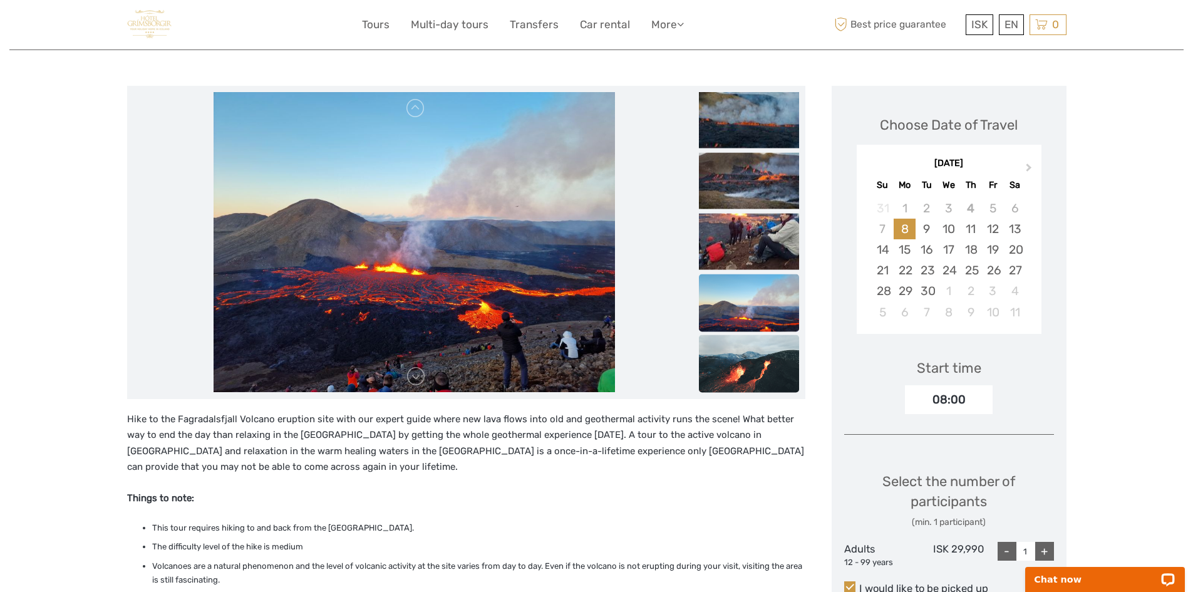
click at [726, 374] on img at bounding box center [749, 372] width 100 height 75
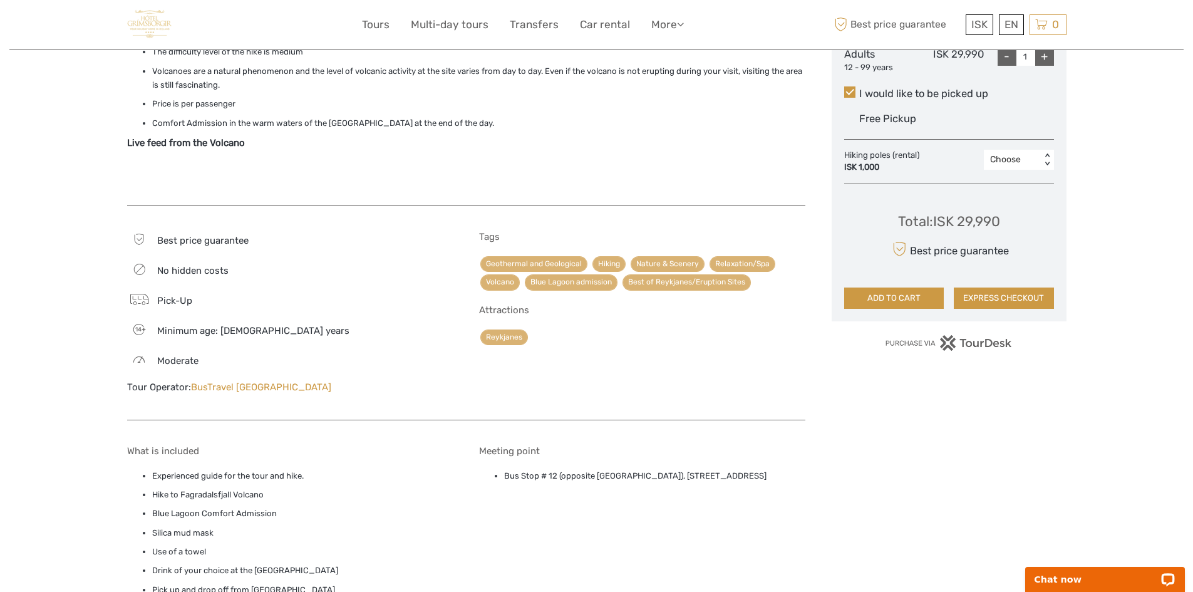
scroll to position [422, 0]
